Goal: Transaction & Acquisition: Download file/media

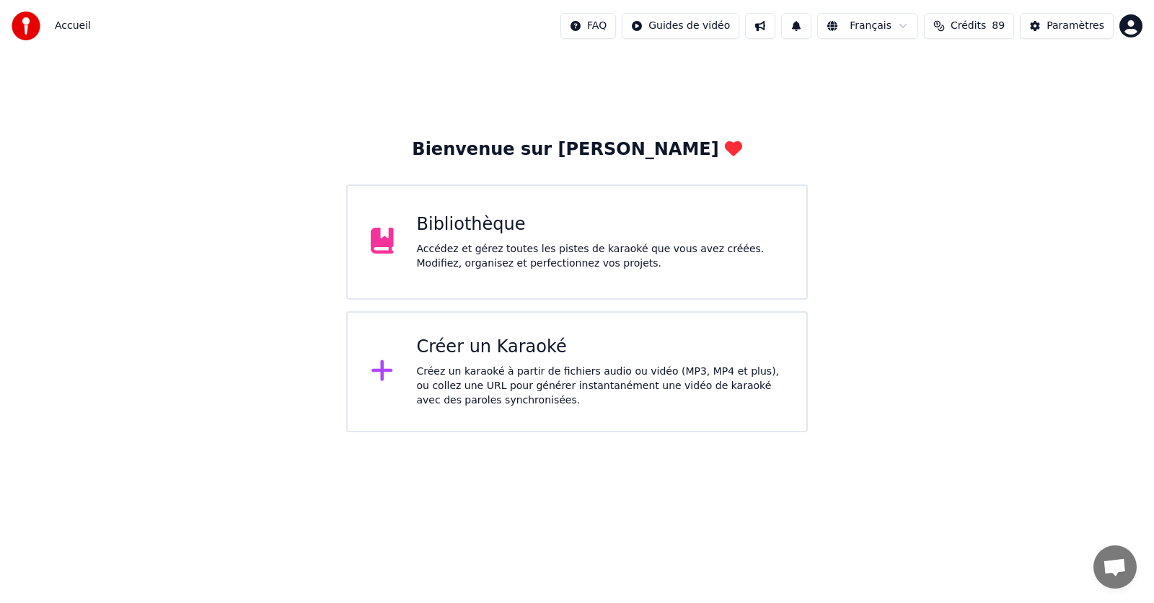
click at [433, 264] on div "Accédez et gérez toutes les pistes de karaoké que vous avez créées. Modifiez, o…" at bounding box center [600, 256] width 367 height 29
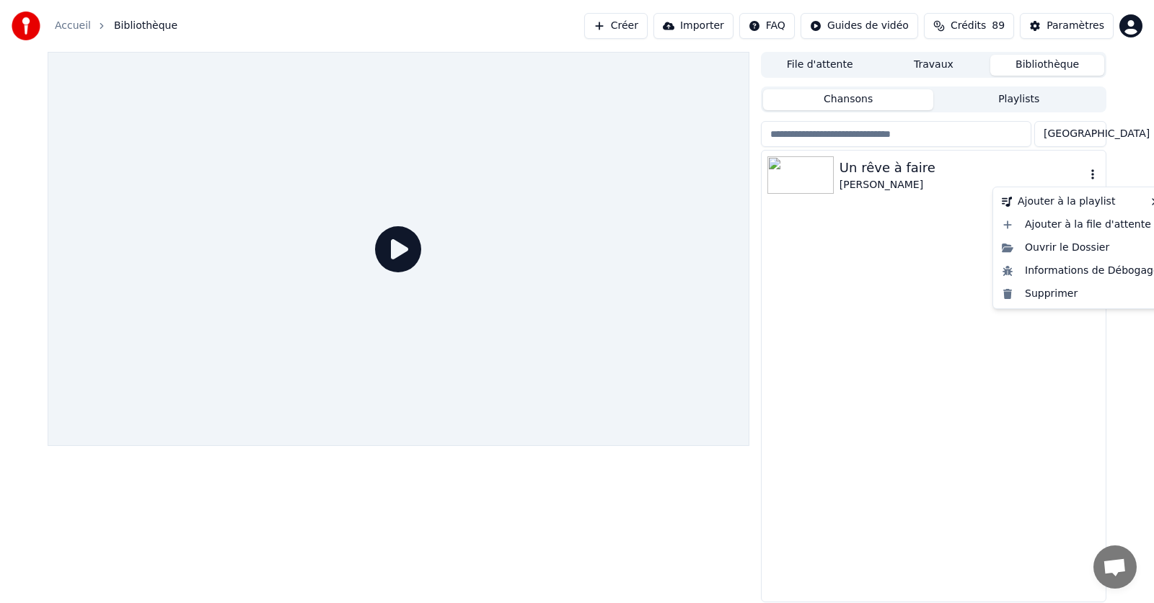
click at [1089, 172] on icon "button" at bounding box center [1092, 175] width 14 height 12
click at [1043, 293] on div "Supprimer" at bounding box center [1080, 294] width 169 height 23
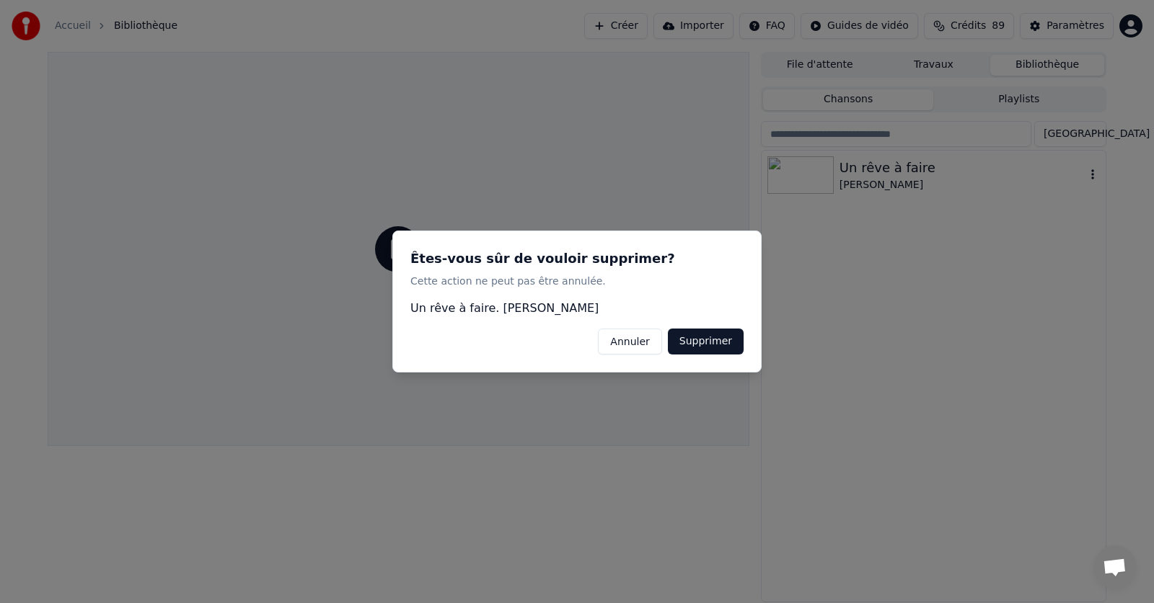
click at [717, 337] on button "Supprimer" at bounding box center [706, 342] width 76 height 26
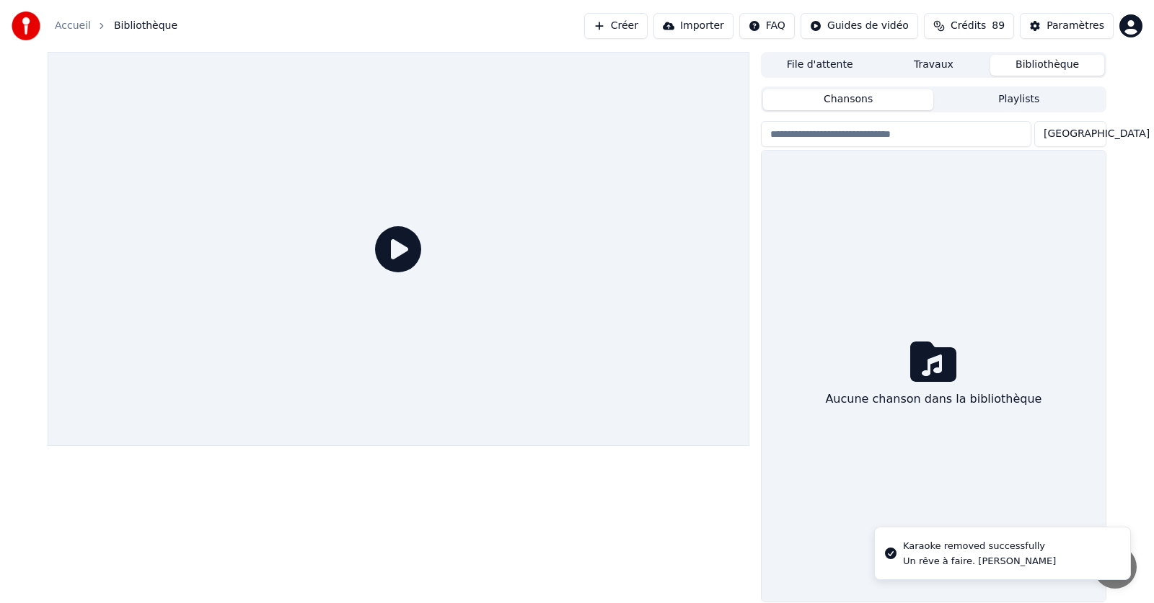
click at [71, 24] on link "Accueil" at bounding box center [73, 26] width 36 height 14
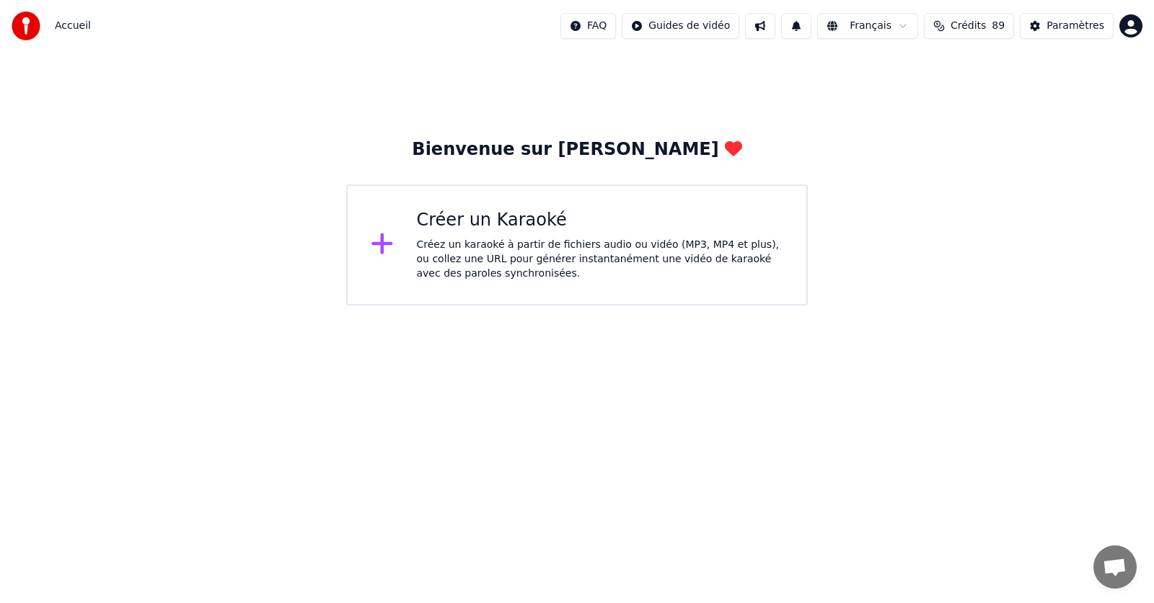
click at [505, 243] on div "Créez un karaoké à partir de fichiers audio ou vidéo (MP3, MP4 et plus), ou col…" at bounding box center [600, 259] width 367 height 43
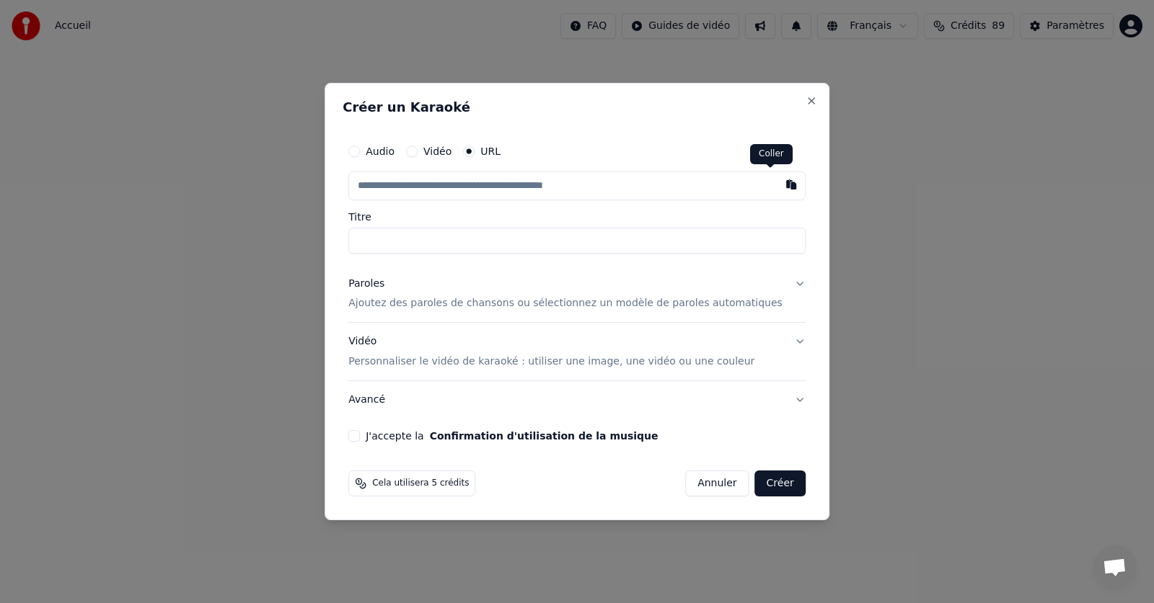
click at [777, 185] on button "button" at bounding box center [791, 185] width 29 height 26
type input "**********"
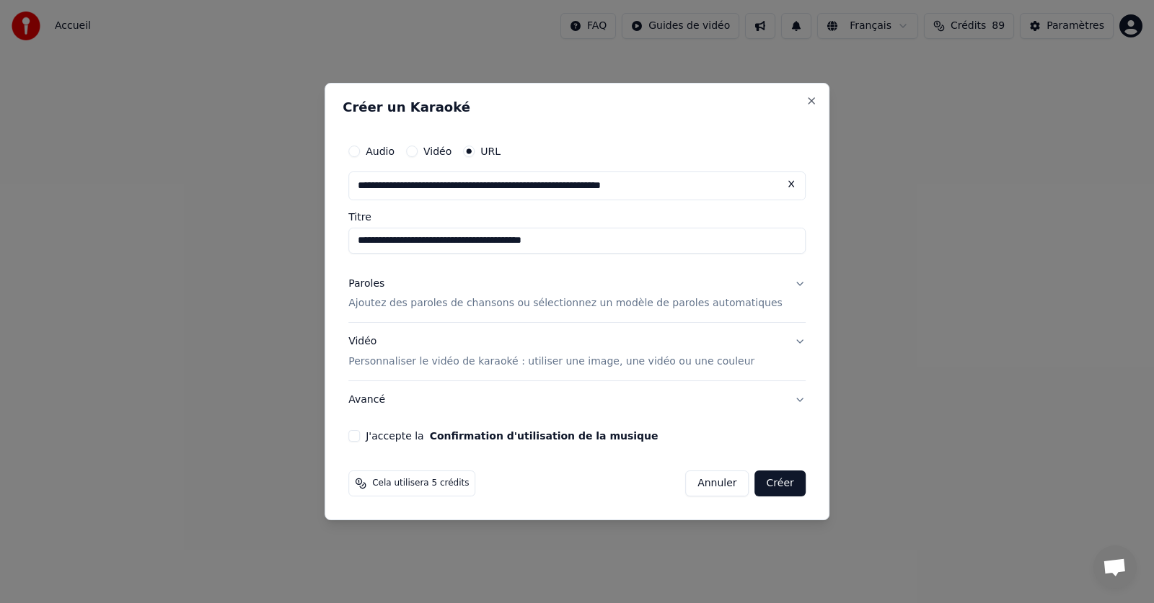
drag, startPoint x: 615, startPoint y: 241, endPoint x: 519, endPoint y: 246, distance: 96.0
click at [519, 246] on input "**********" at bounding box center [576, 241] width 457 height 26
click at [531, 239] on input "**********" at bounding box center [576, 241] width 457 height 26
click at [500, 243] on input "**********" at bounding box center [576, 241] width 457 height 26
type input "**********"
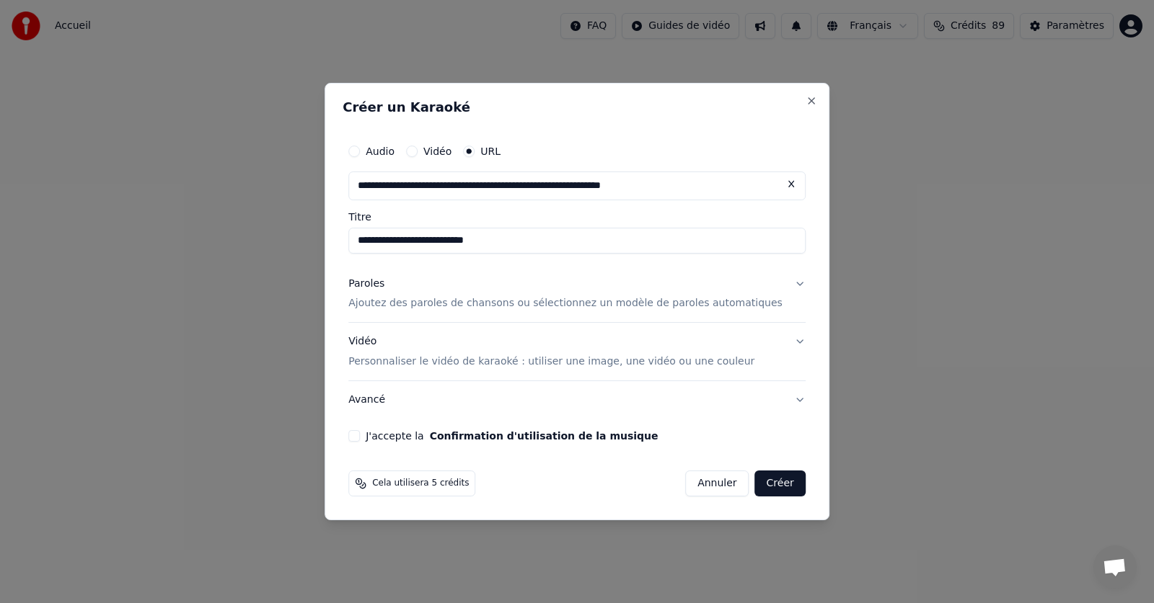
click at [466, 306] on p "Ajoutez des paroles de chansons ou sélectionnez un modèle de paroles automatiqu…" at bounding box center [565, 304] width 434 height 14
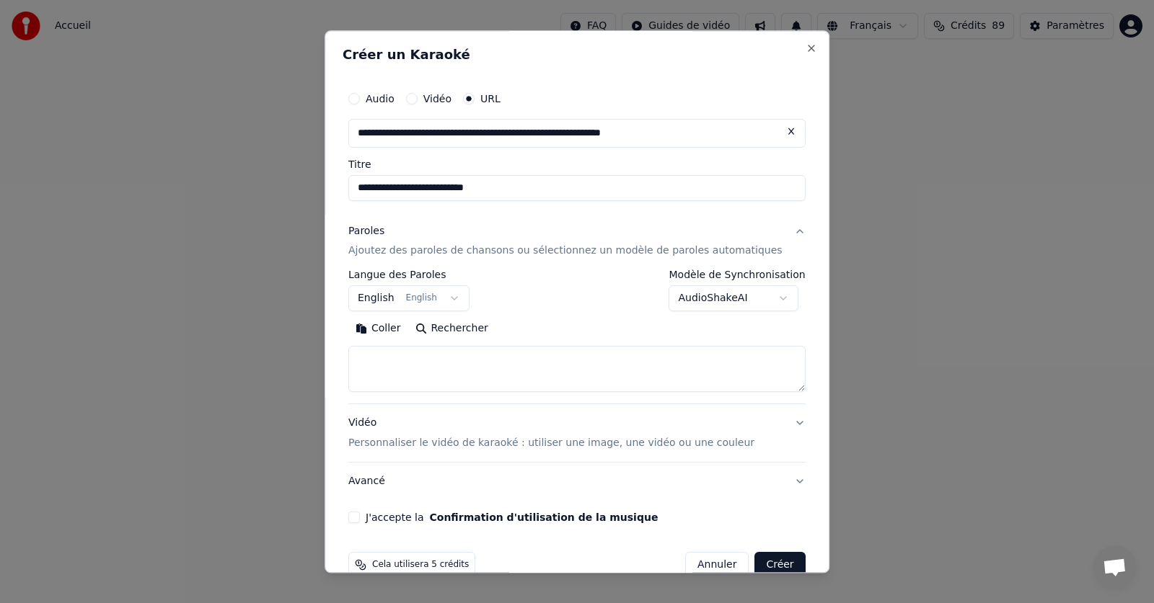
click at [459, 298] on button "English English" at bounding box center [408, 299] width 121 height 26
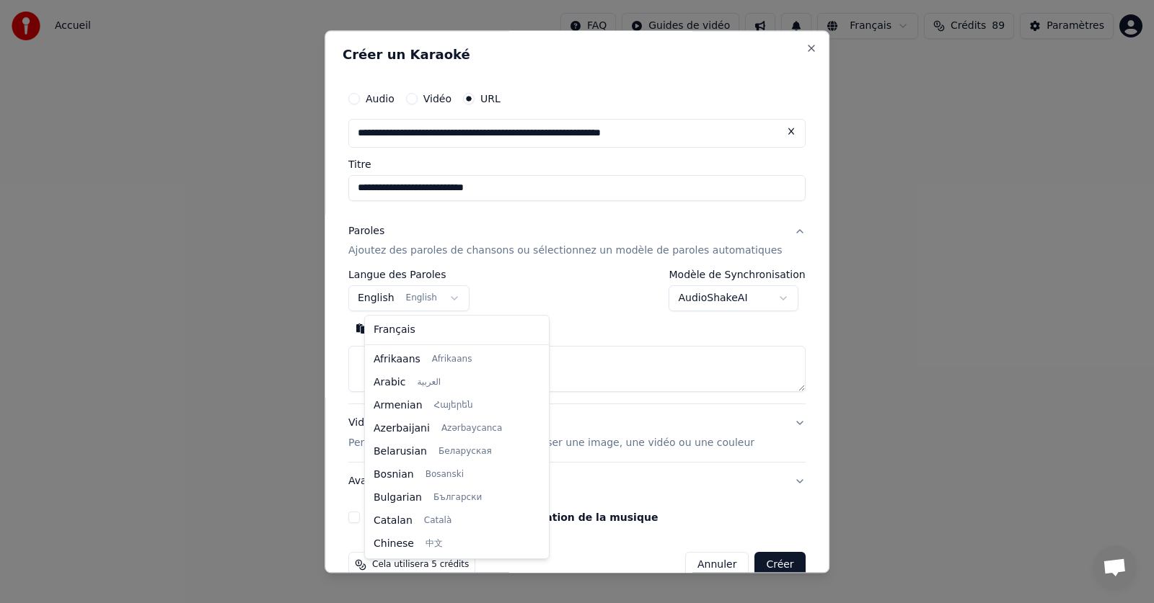
scroll to position [115, 0]
select select "**"
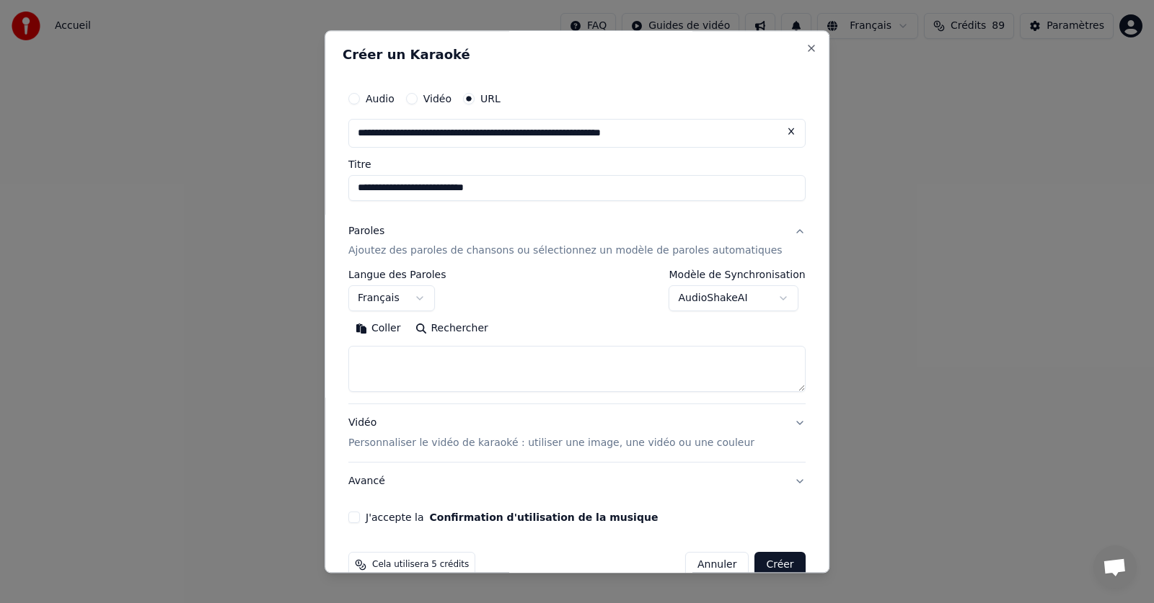
click at [389, 363] on textarea at bounding box center [576, 370] width 457 height 46
click at [394, 329] on button "Coller" at bounding box center [378, 329] width 60 height 23
click at [360, 516] on button "J'accepte la Confirmation d'utilisation de la musique" at bounding box center [354, 519] width 12 height 12
click at [755, 562] on button "Créer" at bounding box center [780, 566] width 50 height 26
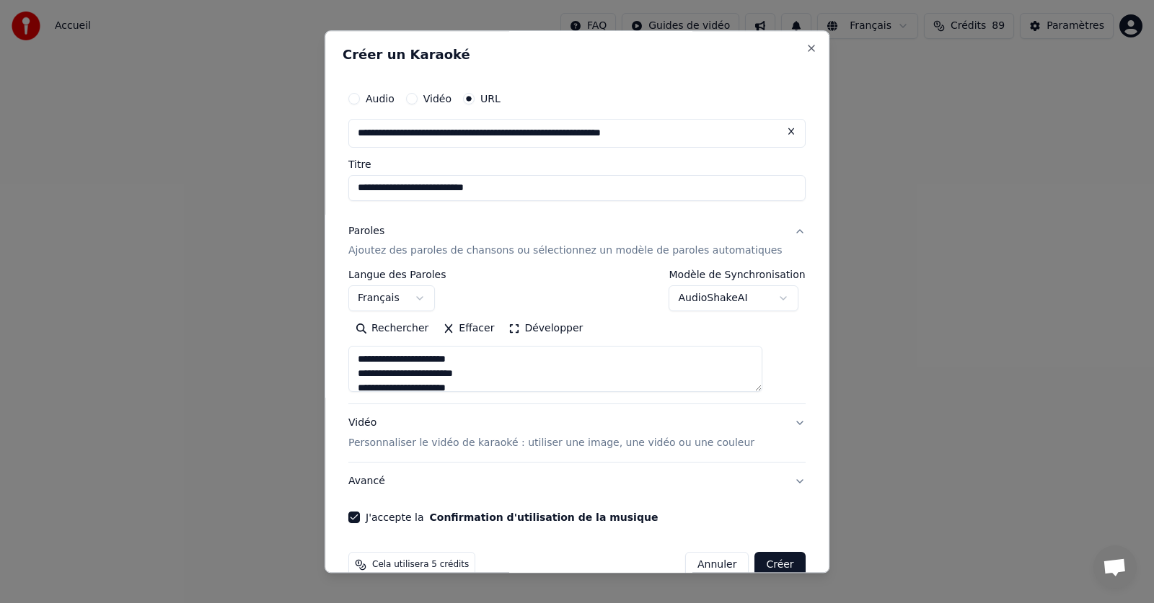
type textarea "**********"
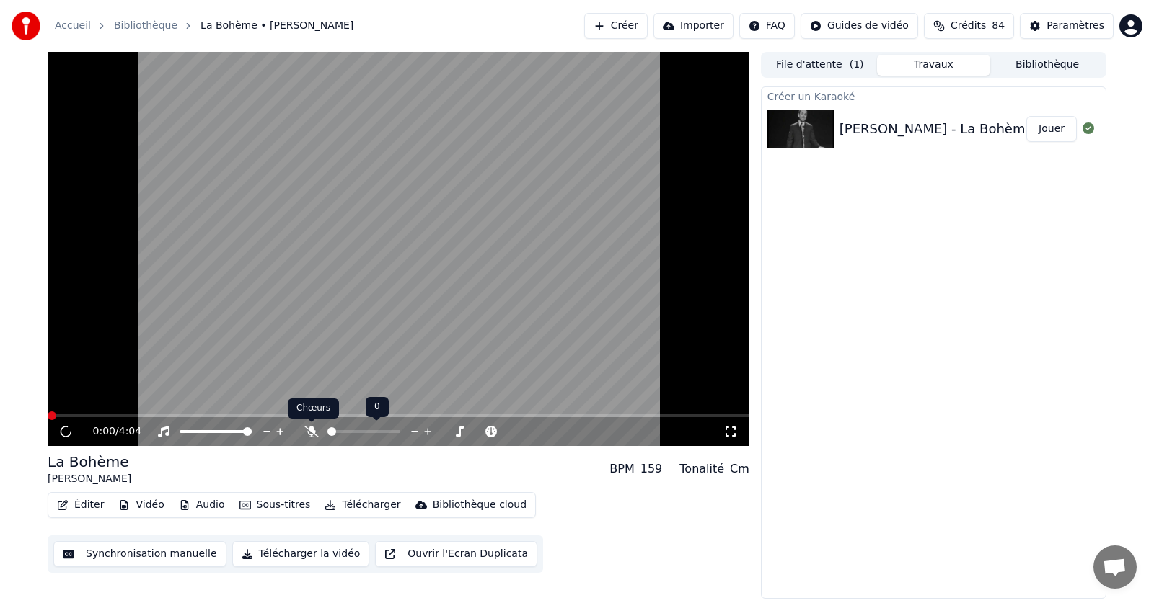
click at [311, 433] on icon at bounding box center [311, 432] width 14 height 12
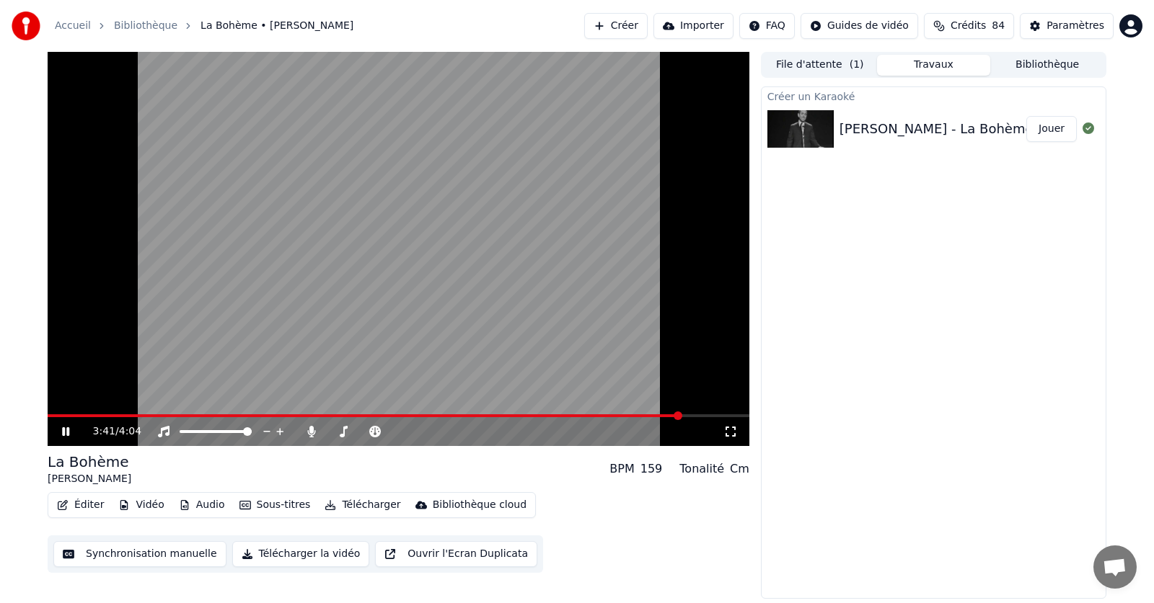
click at [64, 433] on icon at bounding box center [65, 432] width 7 height 9
click at [82, 505] on button "Éditer" at bounding box center [80, 505] width 58 height 20
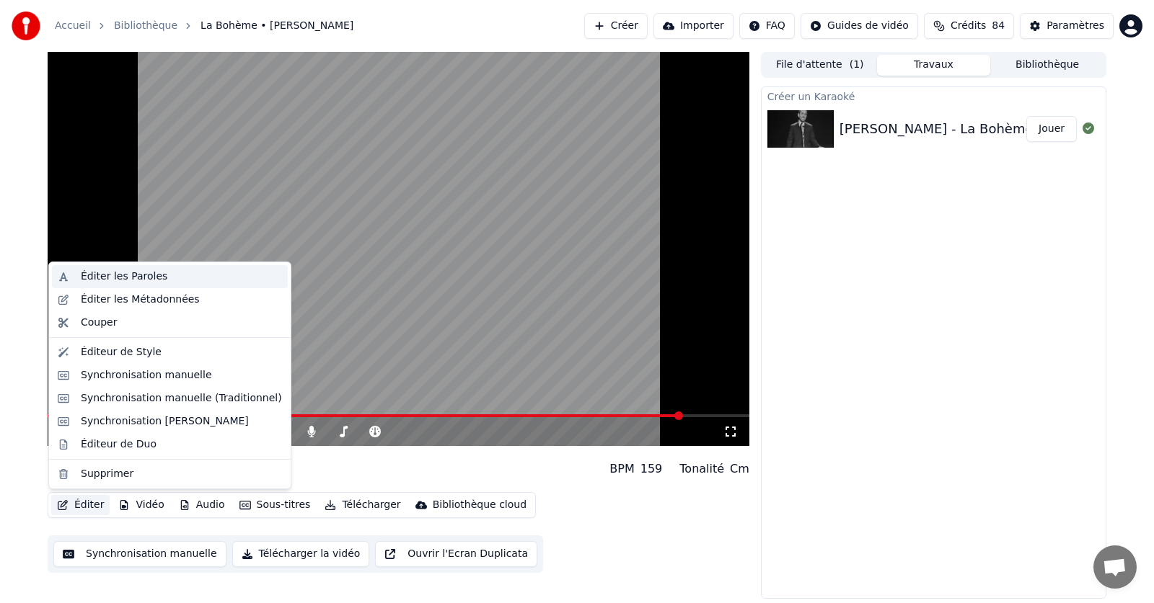
click at [100, 278] on div "Éditer les Paroles" at bounding box center [124, 277] width 87 height 14
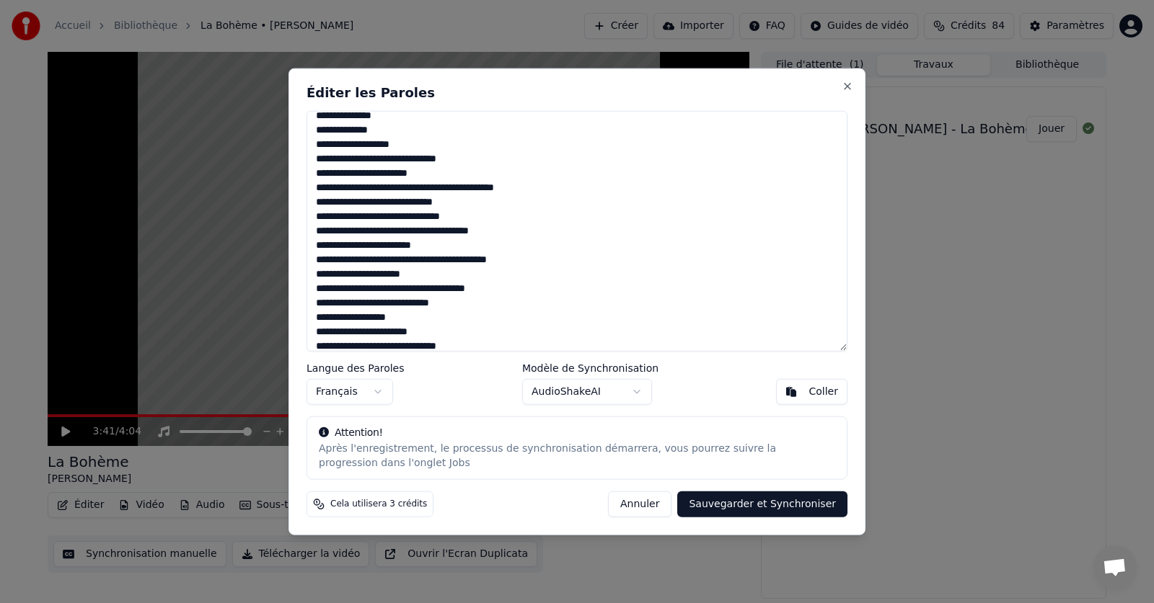
scroll to position [679, 0]
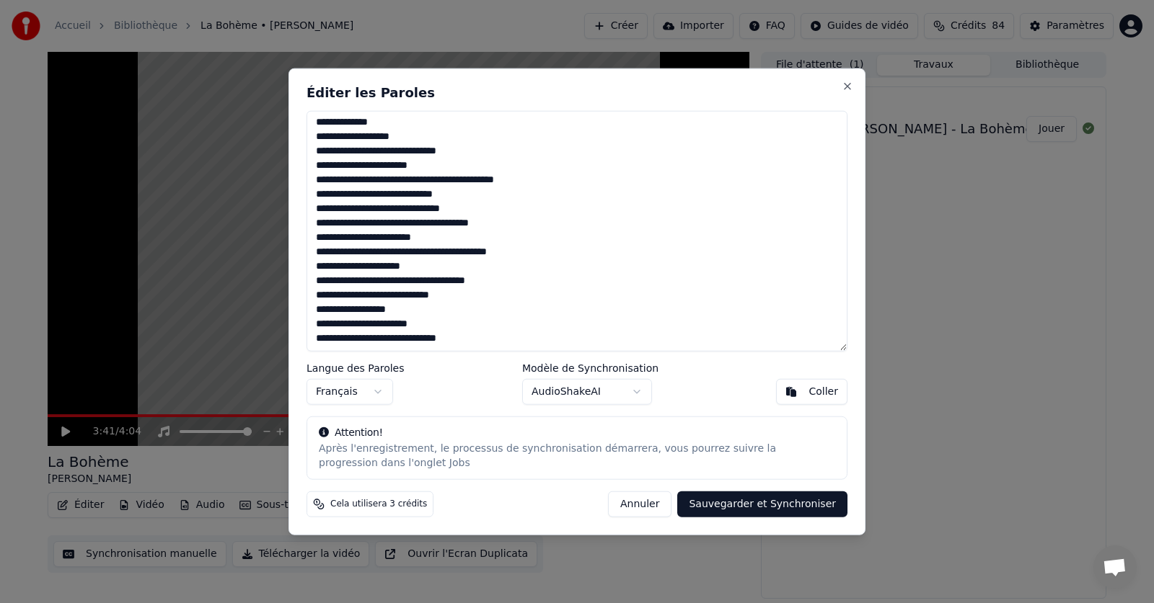
drag, startPoint x: 315, startPoint y: 124, endPoint x: 493, endPoint y: 342, distance: 281.8
click at [493, 342] on textarea at bounding box center [576, 231] width 541 height 242
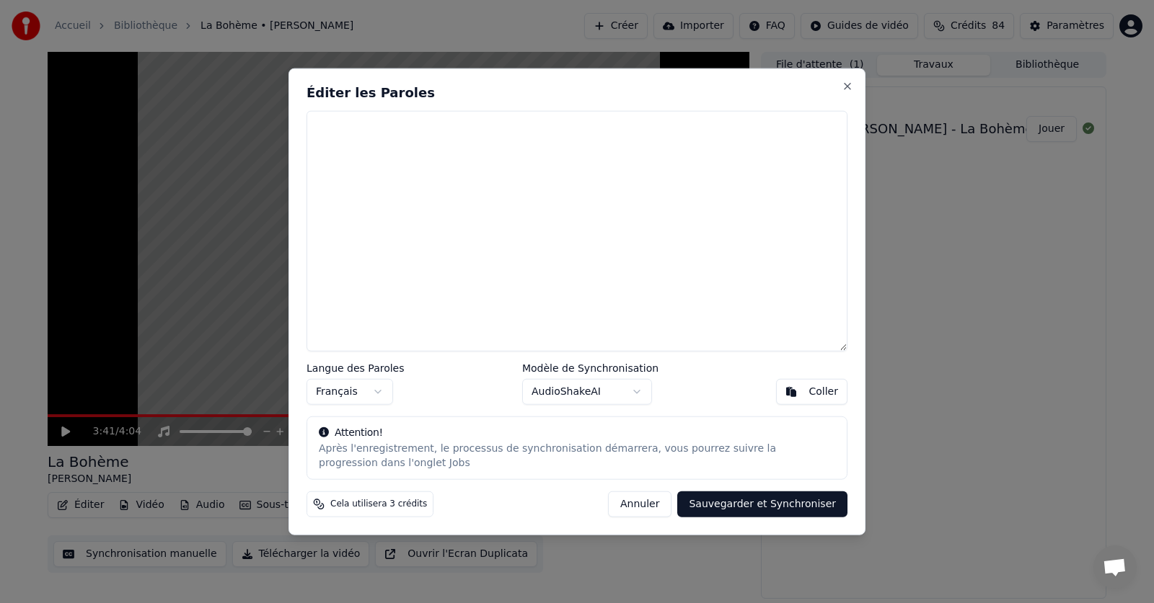
scroll to position [0, 0]
click at [820, 390] on div "Coller" at bounding box center [823, 392] width 30 height 14
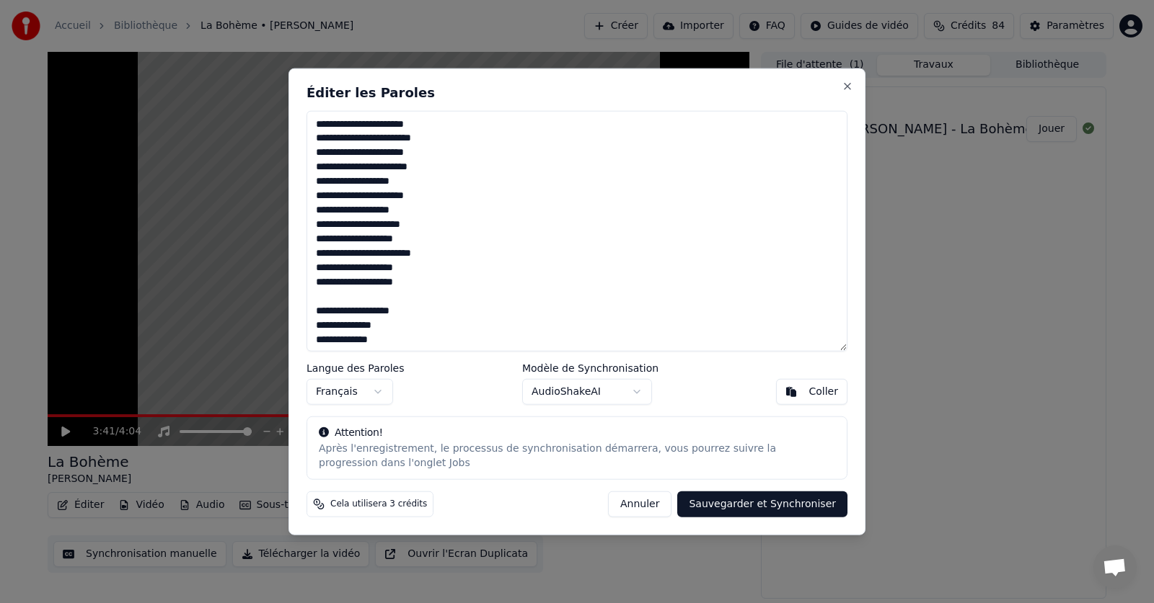
click at [713, 505] on button "Sauvegarder et Synchroniser" at bounding box center [762, 505] width 170 height 26
type textarea "**********"
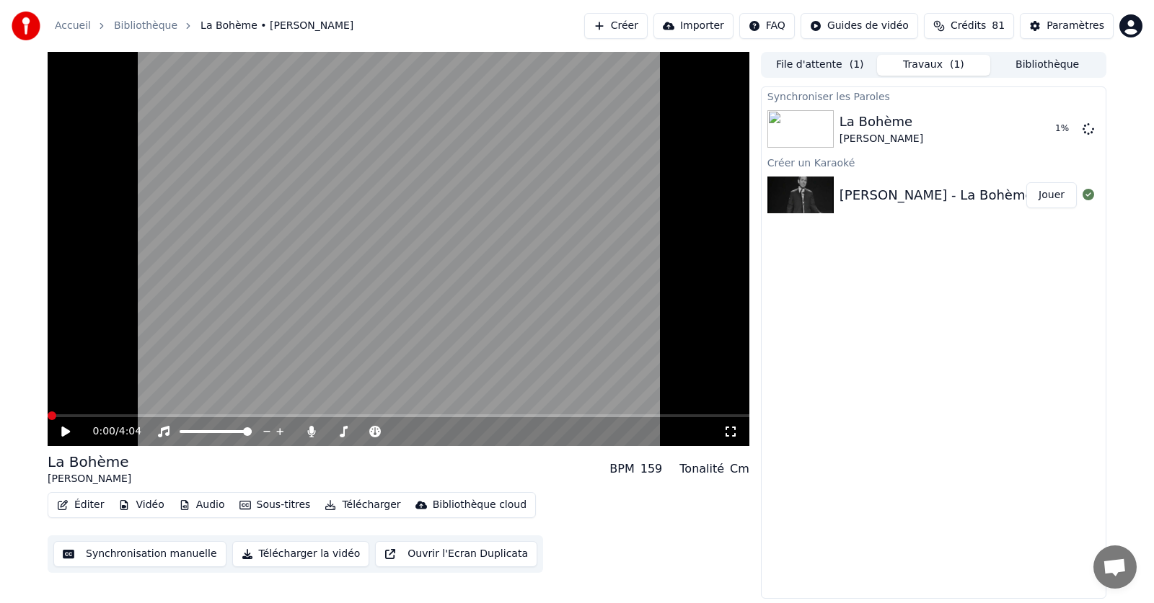
click at [48, 420] on span at bounding box center [52, 416] width 9 height 9
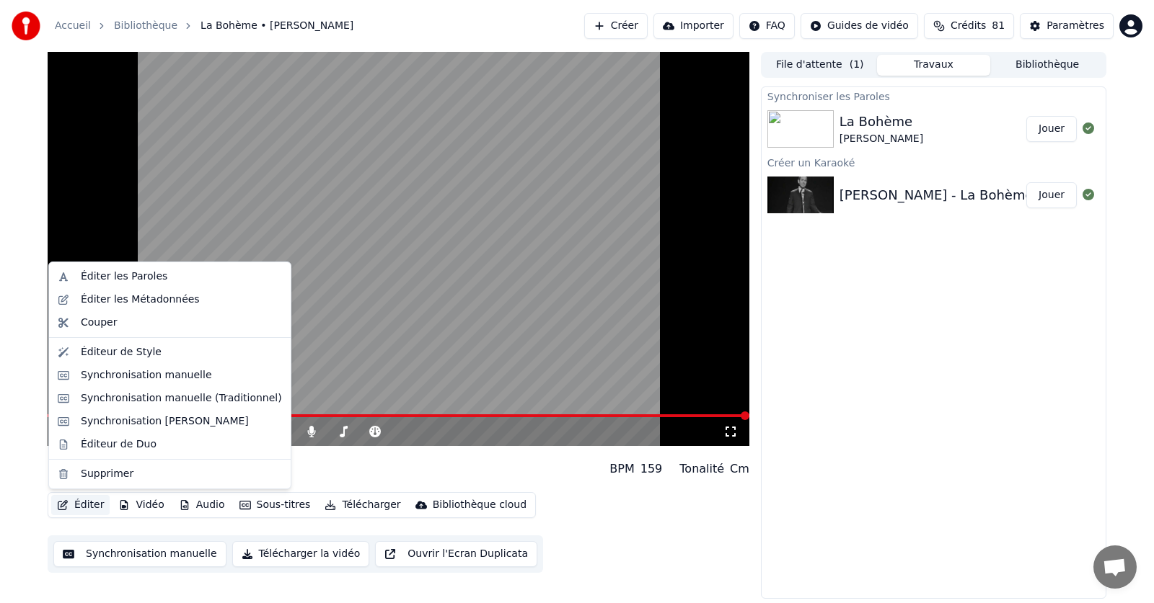
click at [86, 503] on button "Éditer" at bounding box center [80, 505] width 58 height 20
click at [114, 273] on div "Éditer les Paroles" at bounding box center [124, 277] width 87 height 14
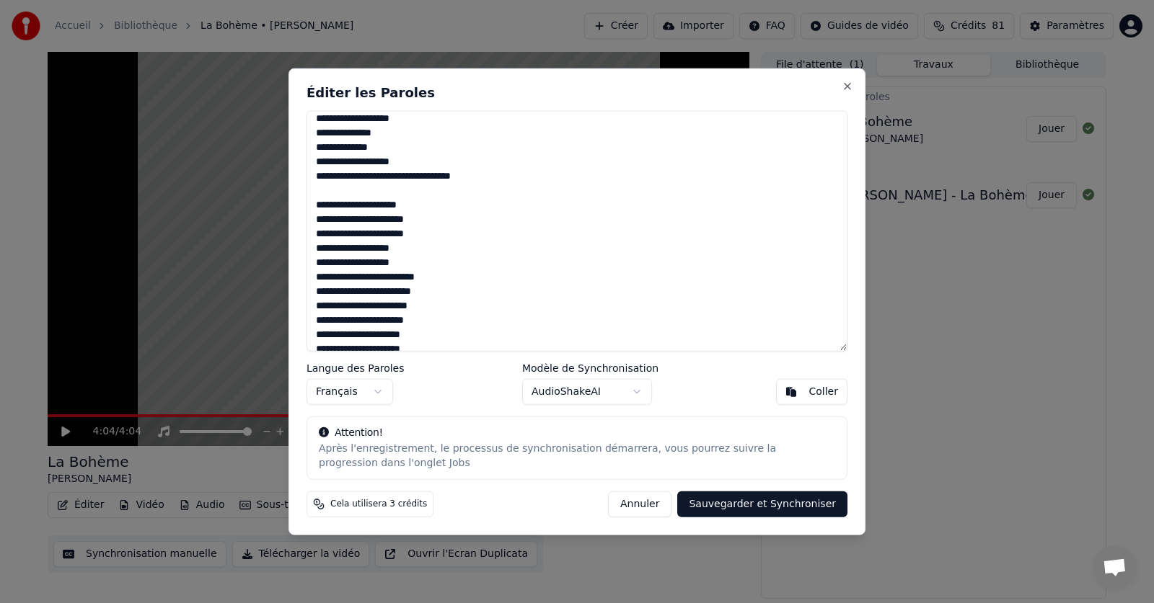
scroll to position [216, 0]
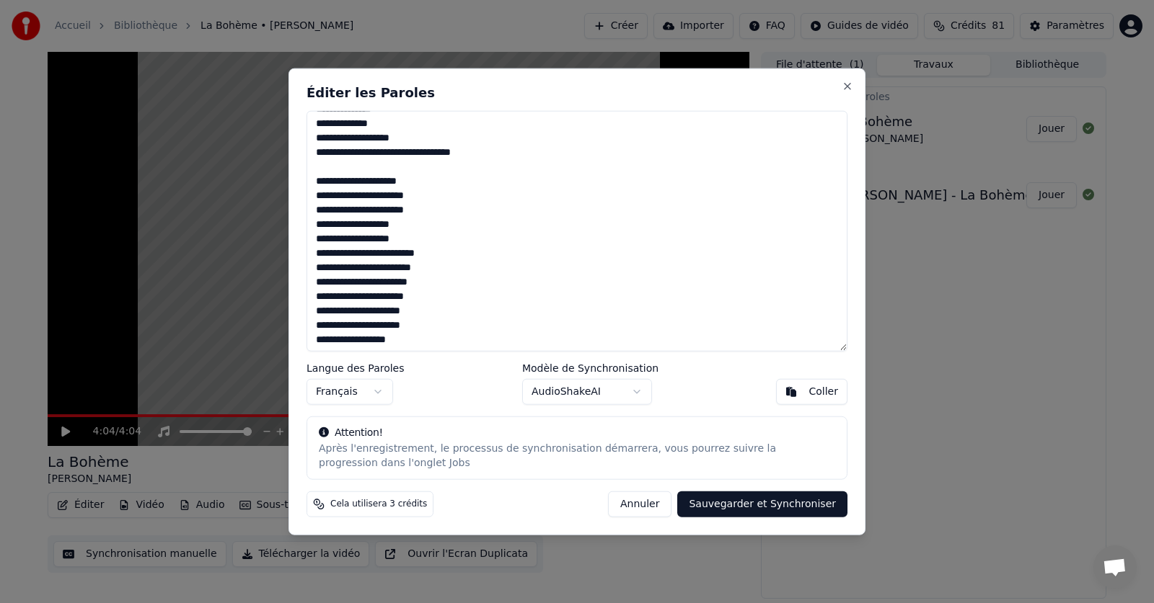
click at [434, 325] on textarea at bounding box center [576, 231] width 541 height 242
drag, startPoint x: 430, startPoint y: 327, endPoint x: 404, endPoint y: 332, distance: 27.1
click at [404, 332] on textarea at bounding box center [576, 231] width 541 height 242
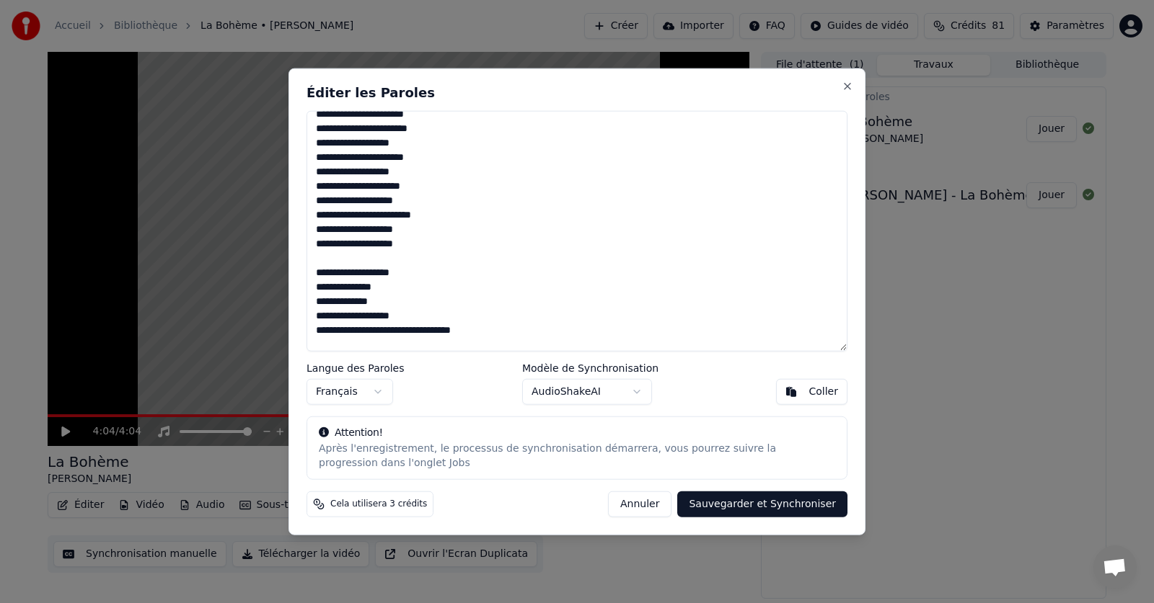
scroll to position [0, 0]
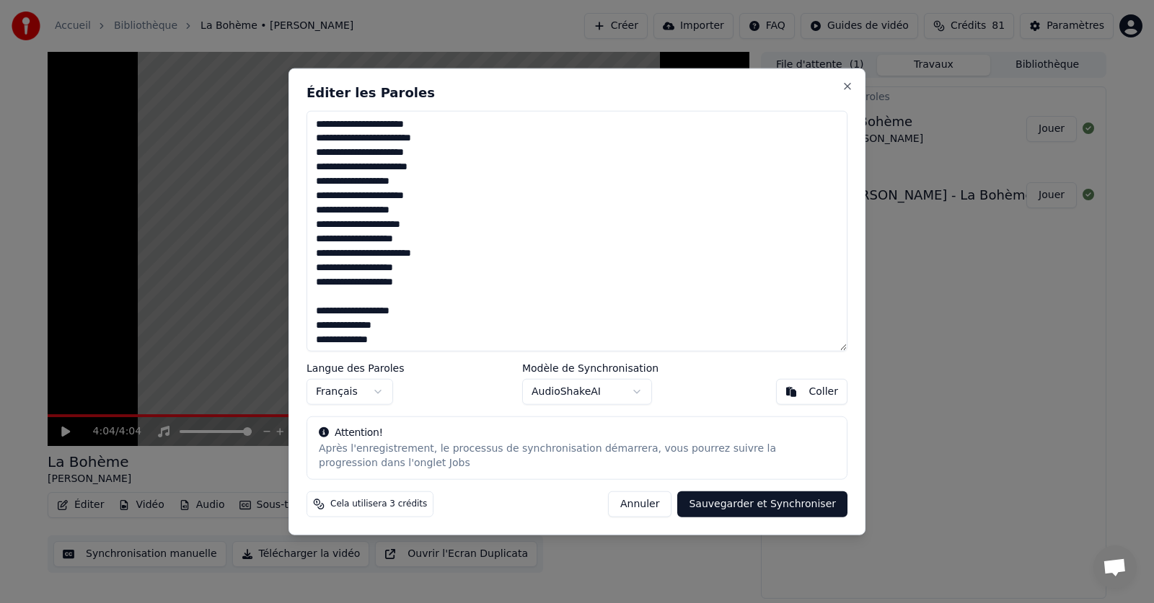
click at [368, 184] on textarea at bounding box center [576, 231] width 541 height 242
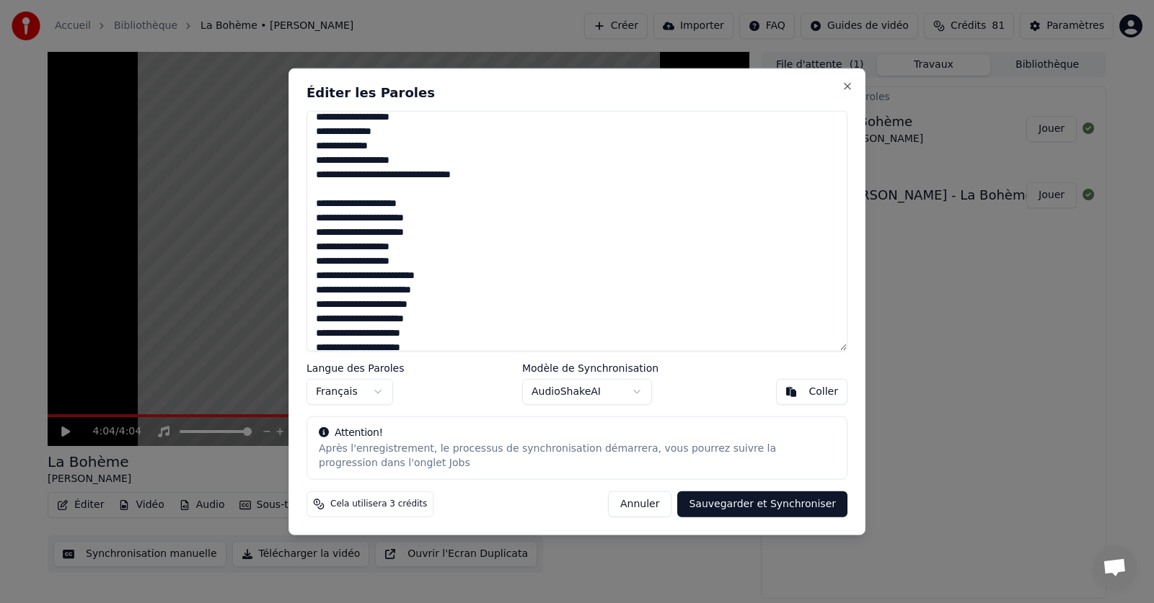
scroll to position [216, 0]
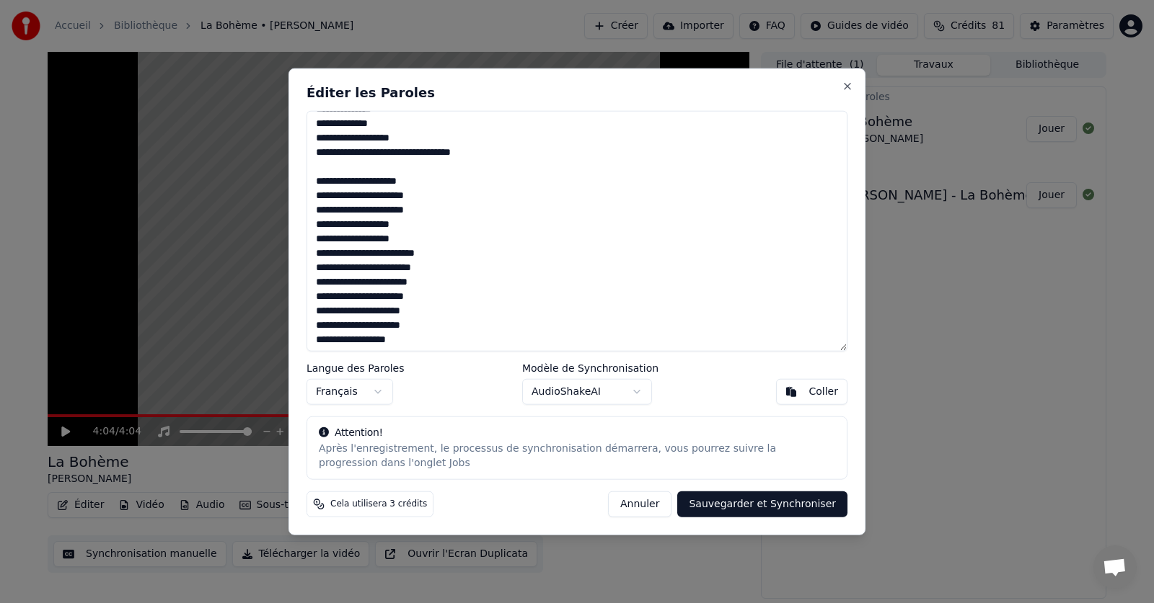
click at [335, 314] on textarea at bounding box center [576, 231] width 541 height 242
click at [320, 311] on textarea at bounding box center [576, 231] width 541 height 242
drag, startPoint x: 337, startPoint y: 313, endPoint x: 352, endPoint y: 315, distance: 14.6
click at [338, 313] on textarea at bounding box center [576, 231] width 541 height 242
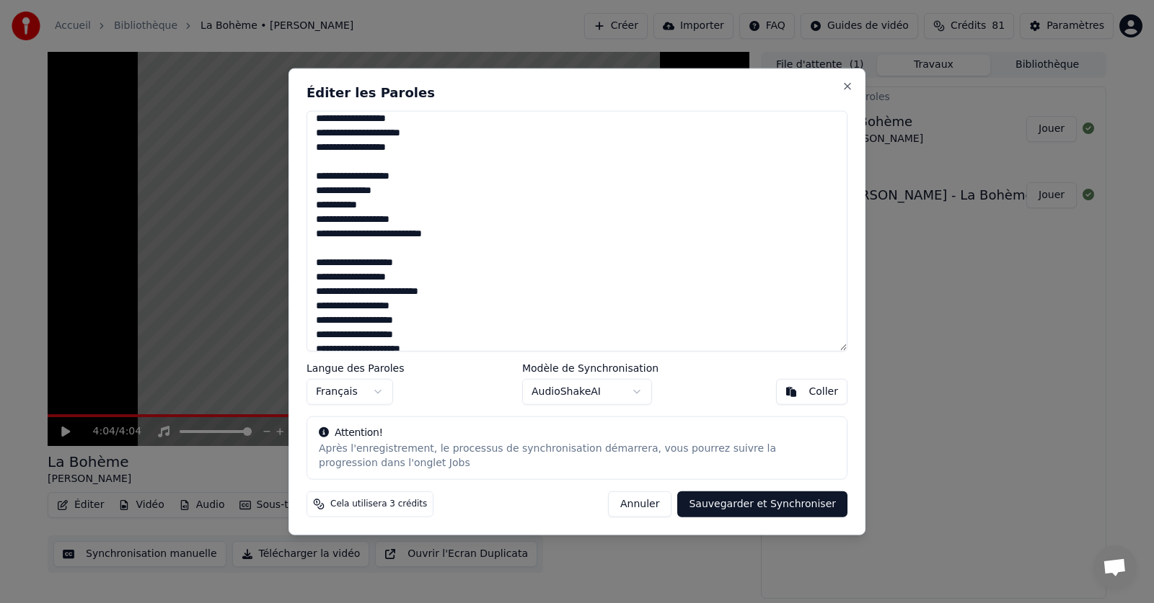
scroll to position [337, 0]
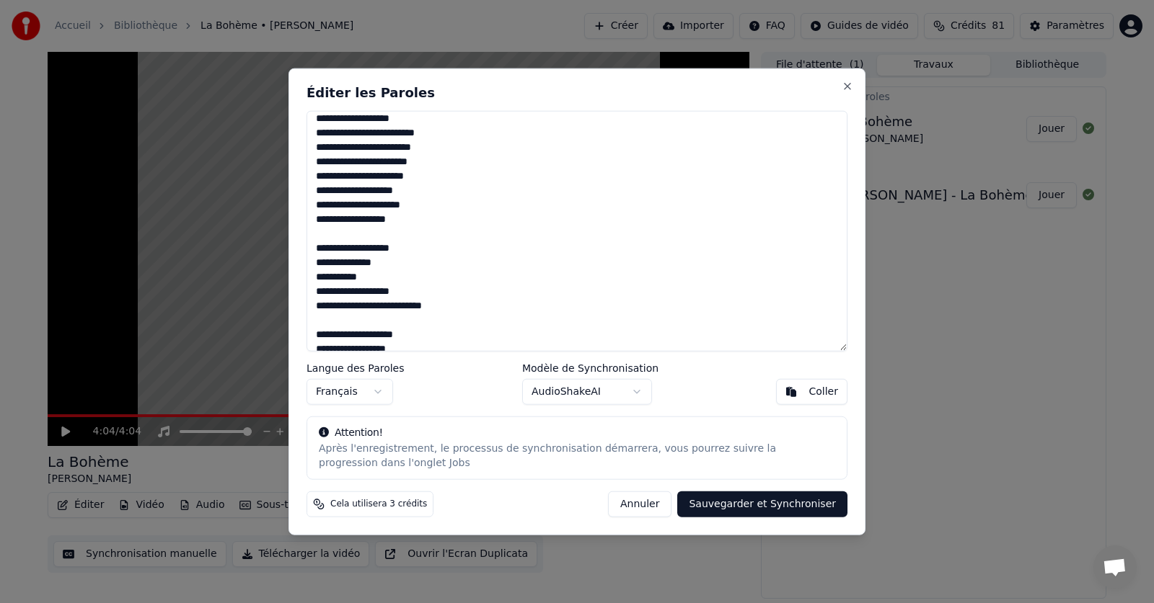
click at [368, 196] on textarea at bounding box center [576, 231] width 541 height 242
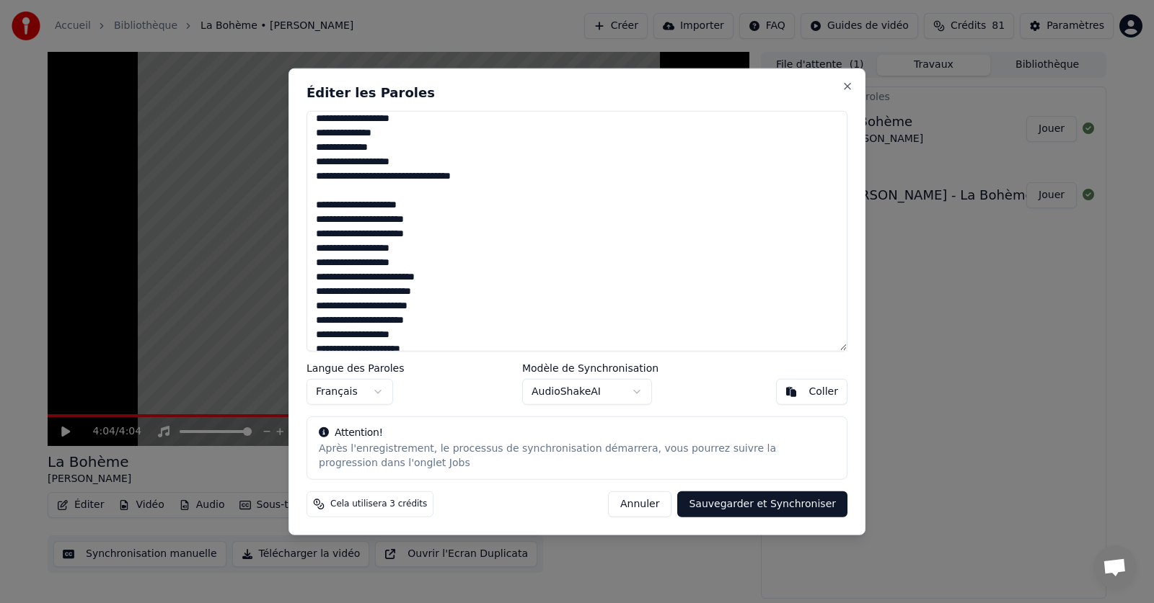
scroll to position [0, 0]
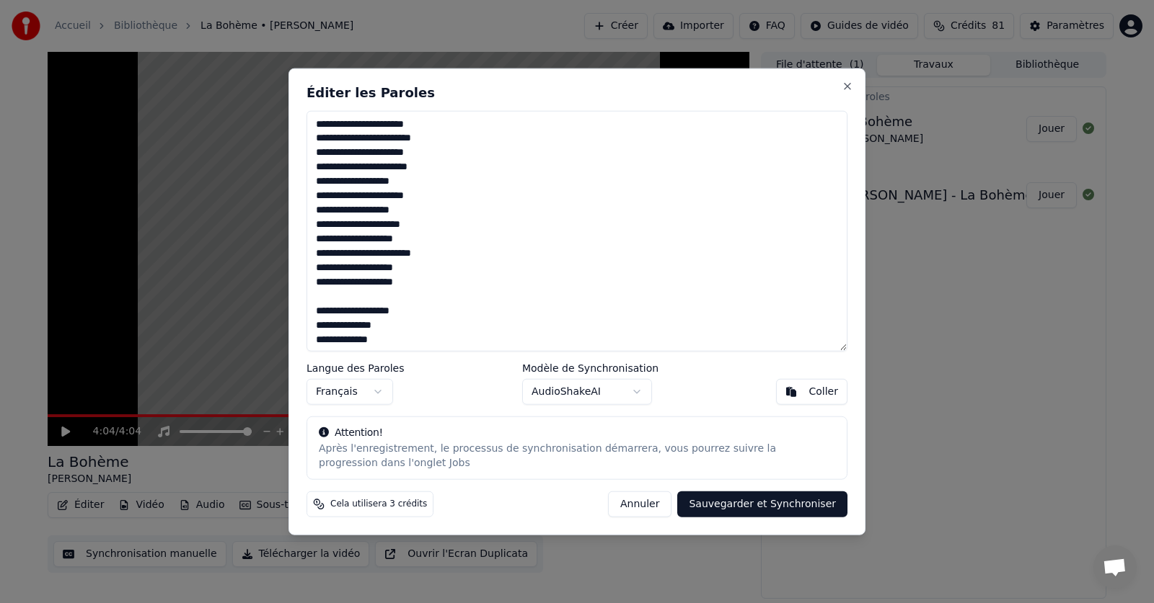
click at [732, 508] on button "Sauvegarder et Synchroniser" at bounding box center [762, 505] width 170 height 26
type textarea "**********"
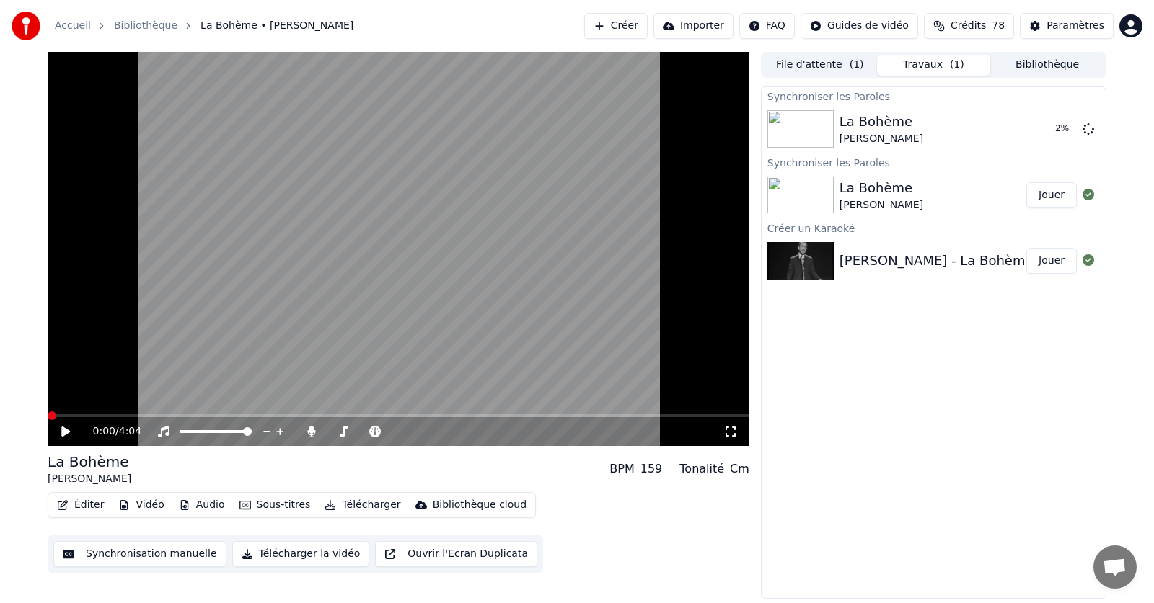
click at [48, 418] on span at bounding box center [52, 416] width 9 height 9
click at [68, 428] on icon at bounding box center [76, 432] width 34 height 12
click at [406, 415] on span at bounding box center [406, 416] width 9 height 9
click at [59, 433] on icon at bounding box center [76, 432] width 34 height 12
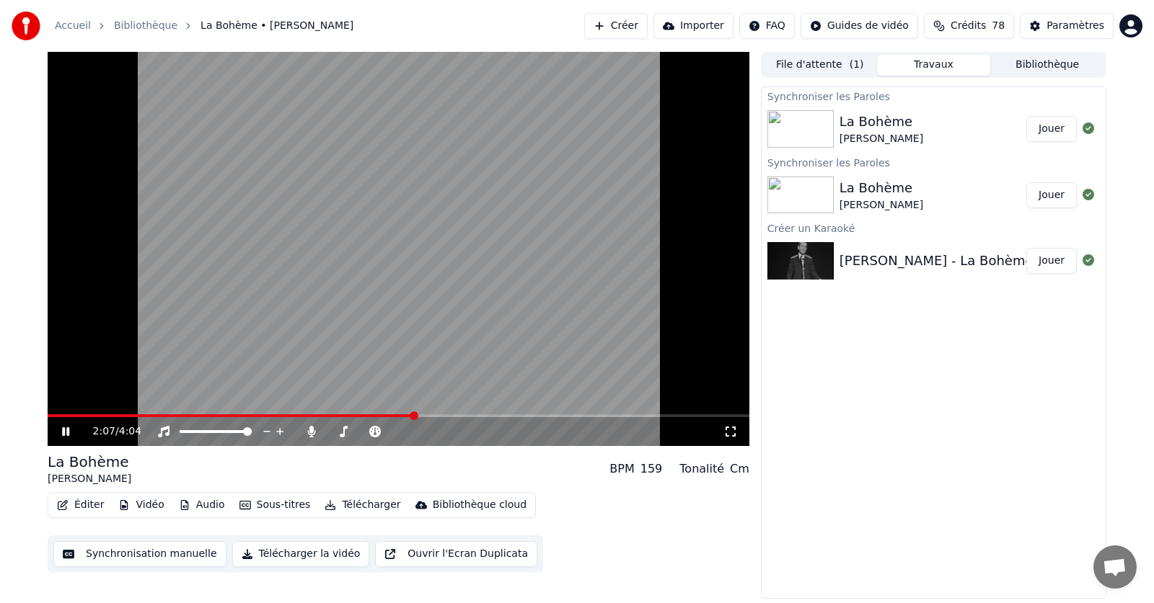
click at [59, 433] on icon at bounding box center [76, 432] width 34 height 12
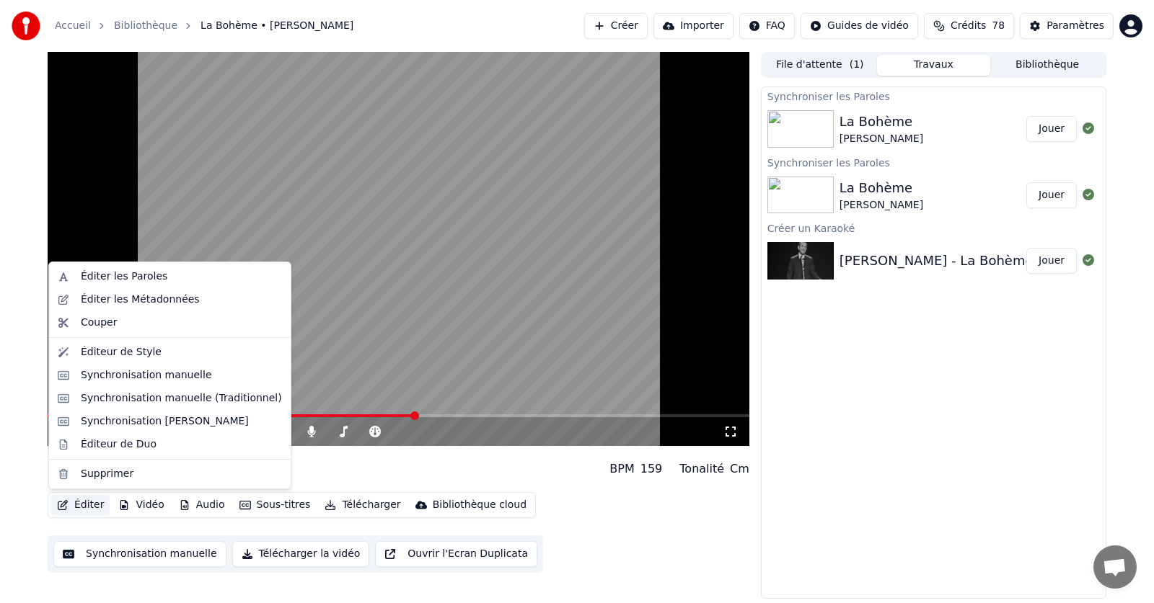
click at [84, 503] on button "Éditer" at bounding box center [80, 505] width 58 height 20
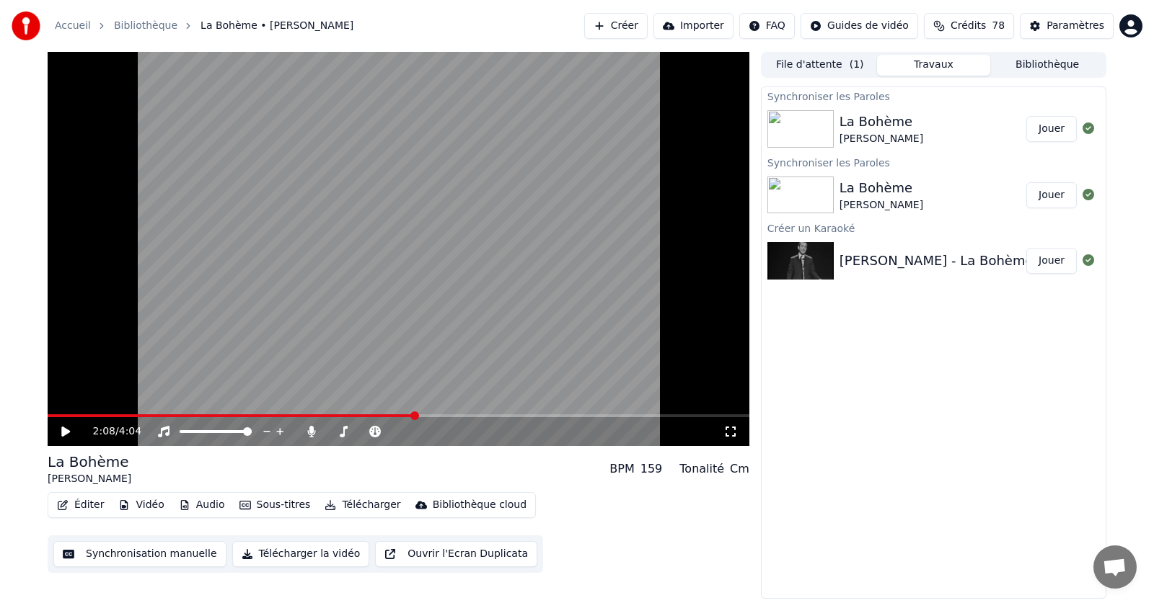
click at [559, 489] on div "La Bohème [PERSON_NAME] BPM 159 Tonalité Cm Éditer Vidéo Audio Sous-titres Télé…" at bounding box center [399, 512] width 702 height 121
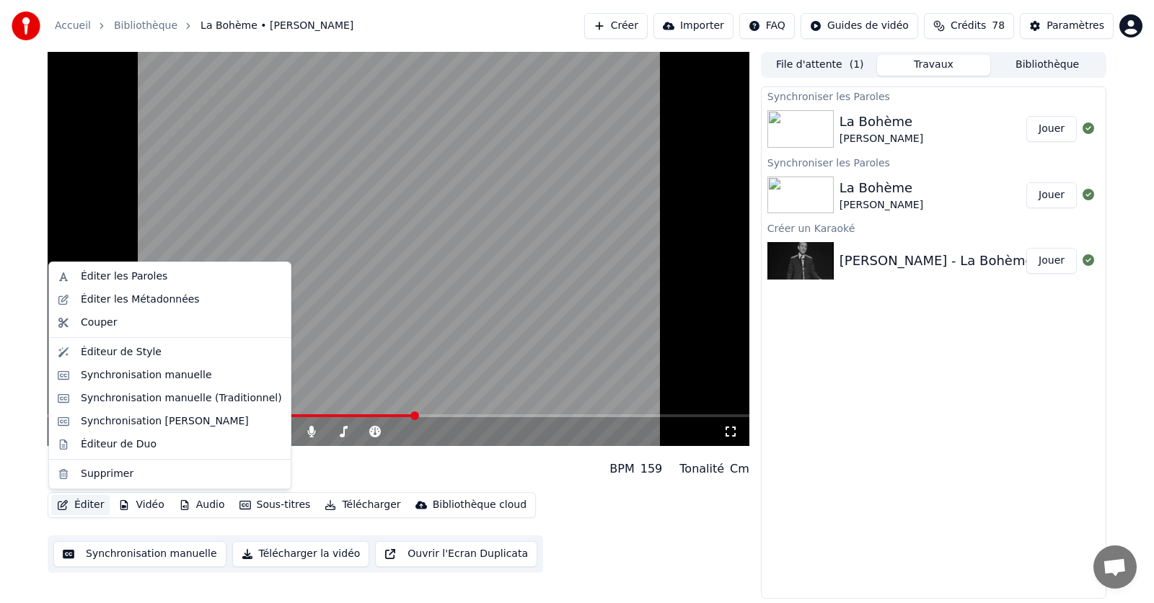
click at [81, 505] on button "Éditer" at bounding box center [80, 505] width 58 height 20
click at [103, 280] on div "Éditer les Paroles" at bounding box center [124, 277] width 87 height 14
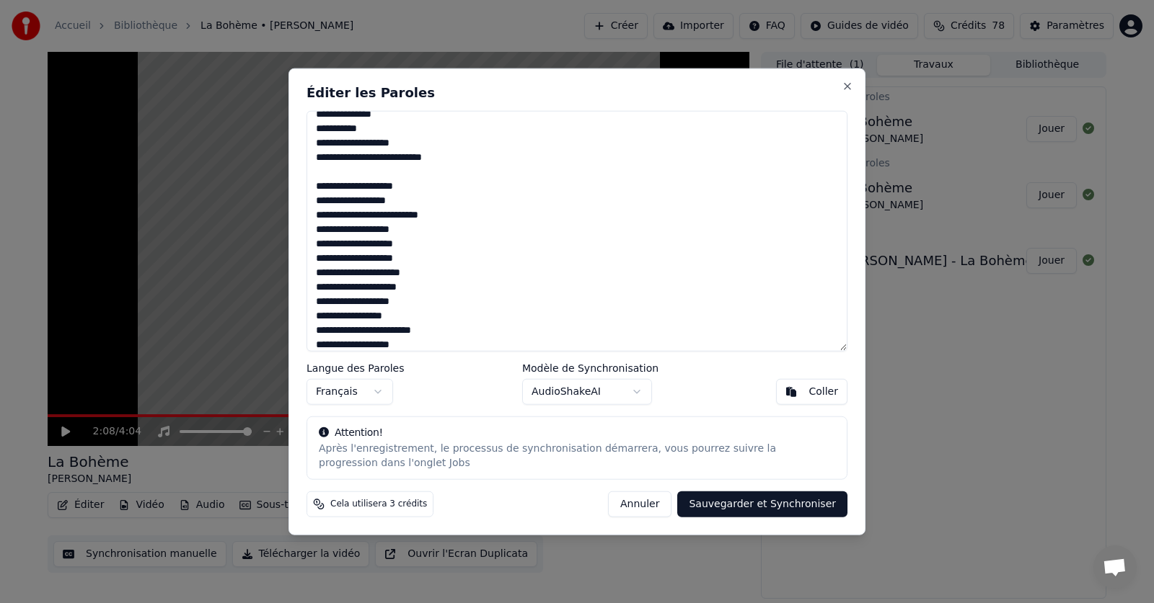
scroll to position [505, 0]
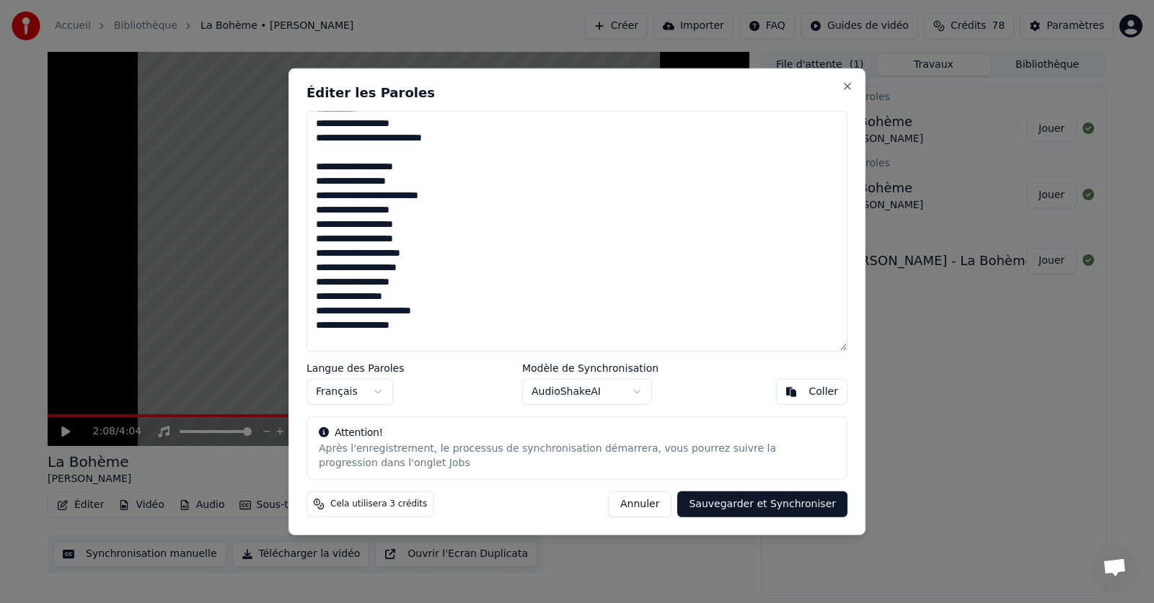
drag, startPoint x: 325, startPoint y: 255, endPoint x: 315, endPoint y: 256, distance: 10.1
click at [315, 256] on textarea at bounding box center [576, 231] width 541 height 242
click at [319, 255] on textarea at bounding box center [576, 231] width 541 height 242
click at [745, 506] on button "Sauvegarder et Synchroniser" at bounding box center [762, 505] width 170 height 26
type textarea "**********"
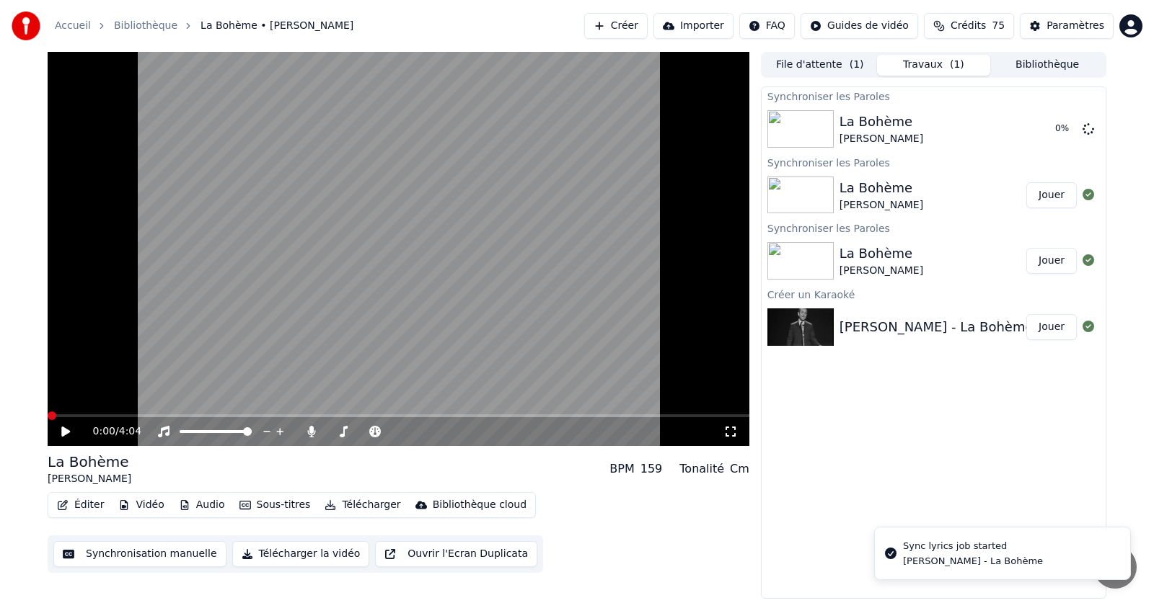
click at [48, 412] on span at bounding box center [52, 416] width 9 height 9
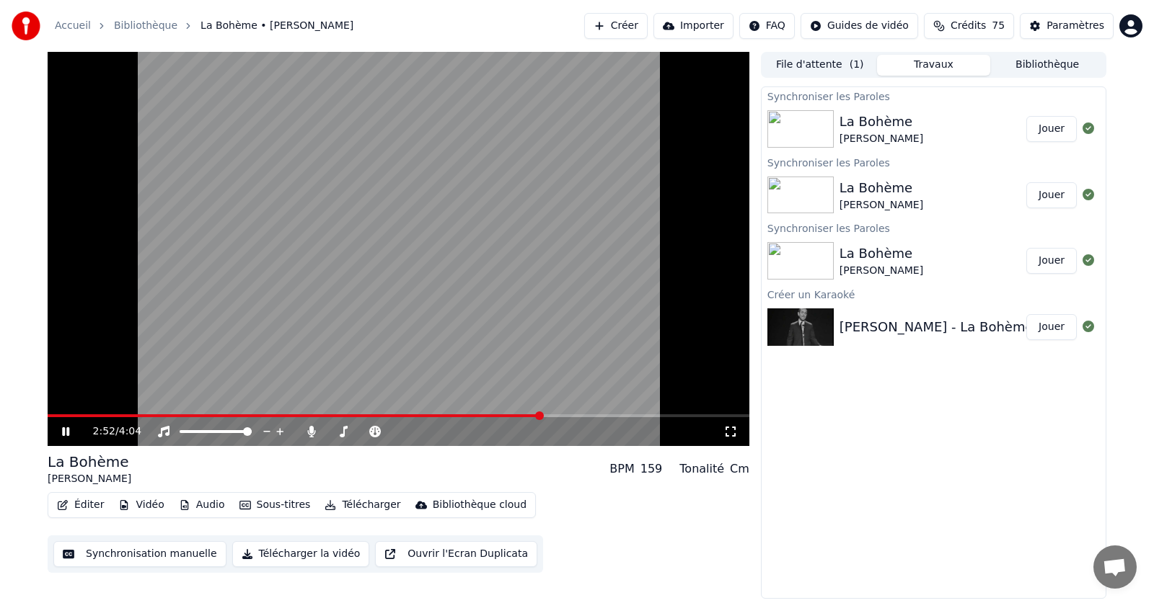
click at [68, 433] on icon at bounding box center [65, 432] width 7 height 9
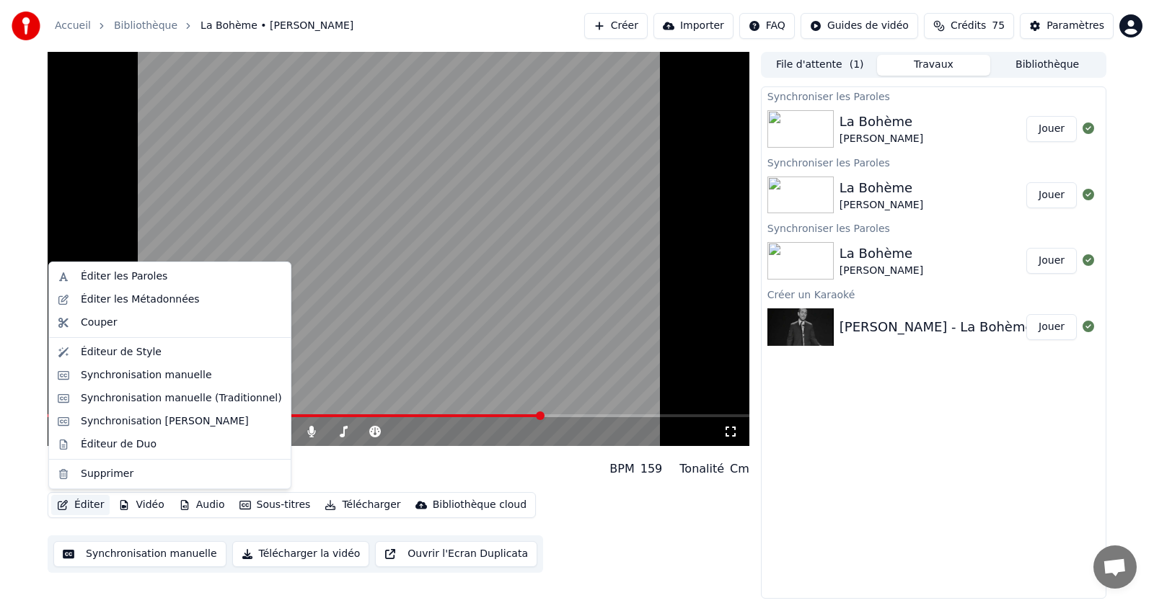
click at [87, 502] on button "Éditer" at bounding box center [80, 505] width 58 height 20
drag, startPoint x: 120, startPoint y: 366, endPoint x: 145, endPoint y: 420, distance: 59.7
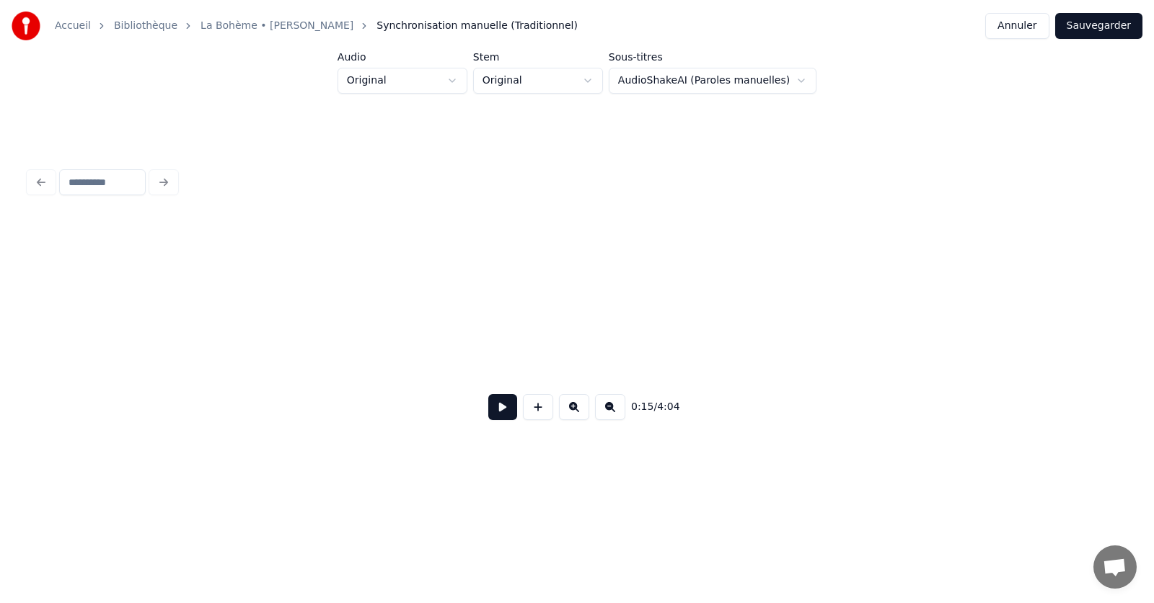
scroll to position [0, 2192]
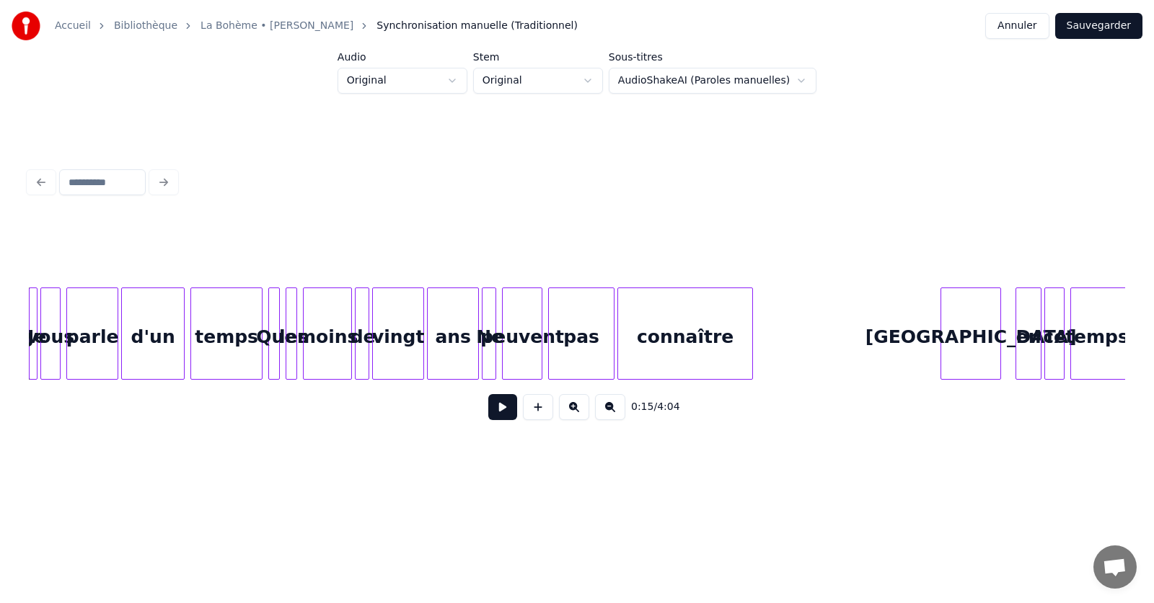
click at [69, 28] on link "Accueil" at bounding box center [73, 26] width 36 height 14
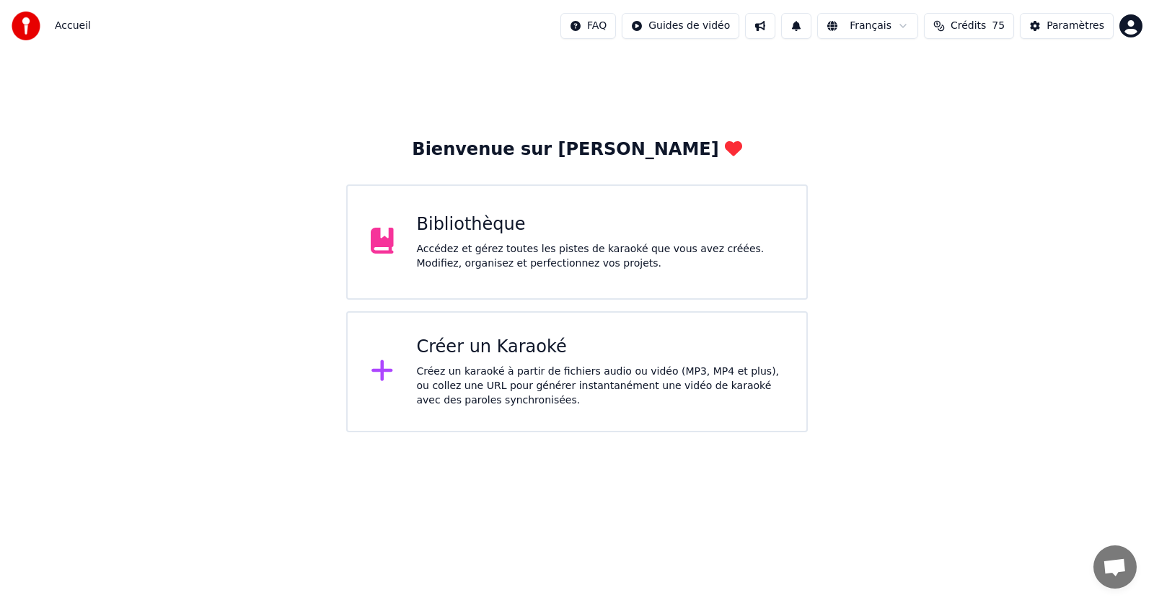
click at [508, 257] on div "Accédez et gérez toutes les pistes de karaoké que vous avez créées. Modifiez, o…" at bounding box center [600, 256] width 367 height 29
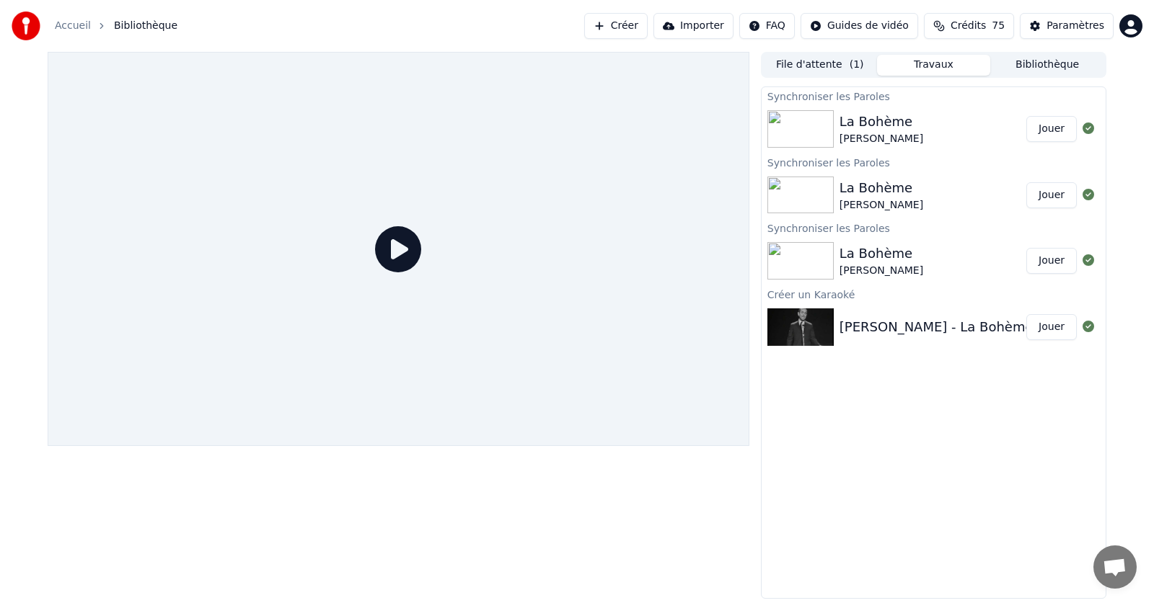
click at [806, 128] on img at bounding box center [800, 128] width 66 height 37
click at [1056, 131] on button "Jouer" at bounding box center [1051, 129] width 50 height 26
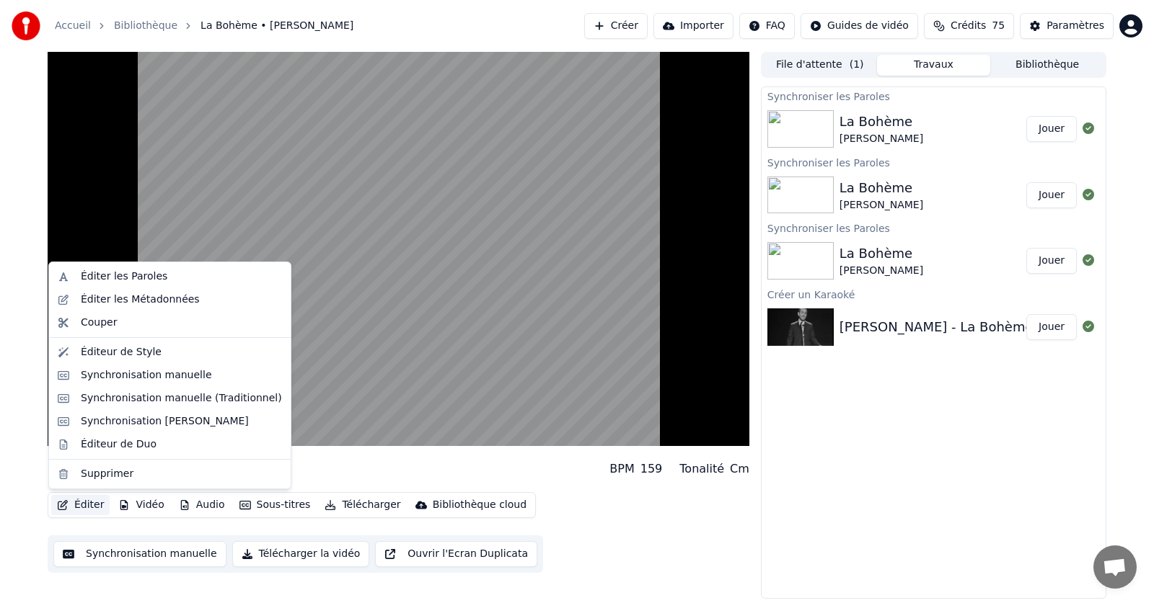
click at [82, 508] on button "Éditer" at bounding box center [80, 505] width 58 height 20
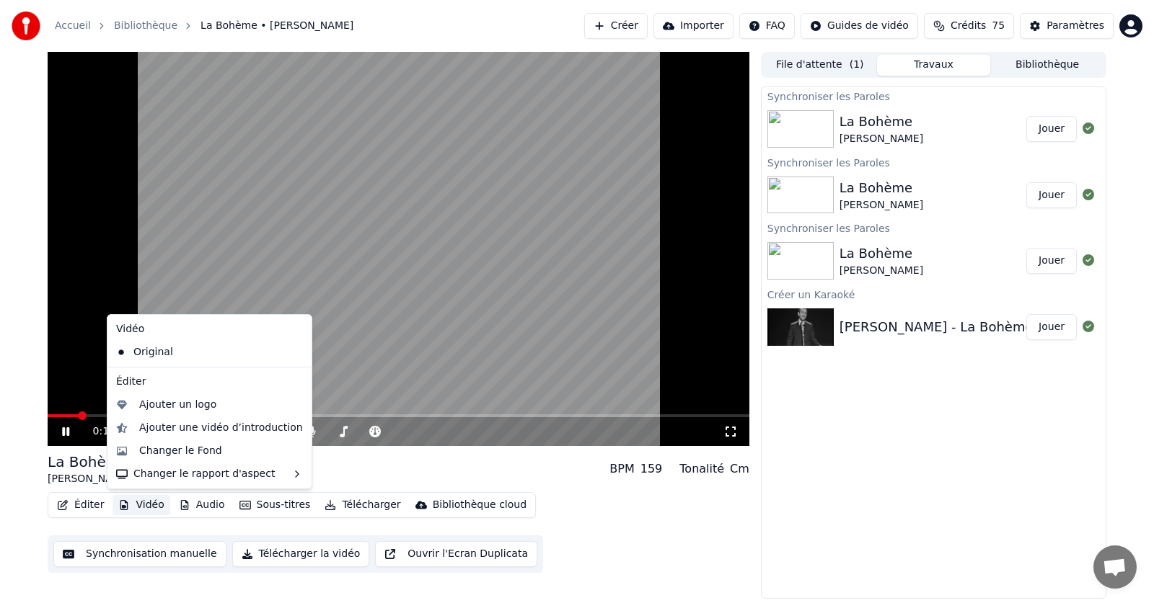
click at [63, 439] on div "0:10 / 4:04" at bounding box center [398, 432] width 690 height 14
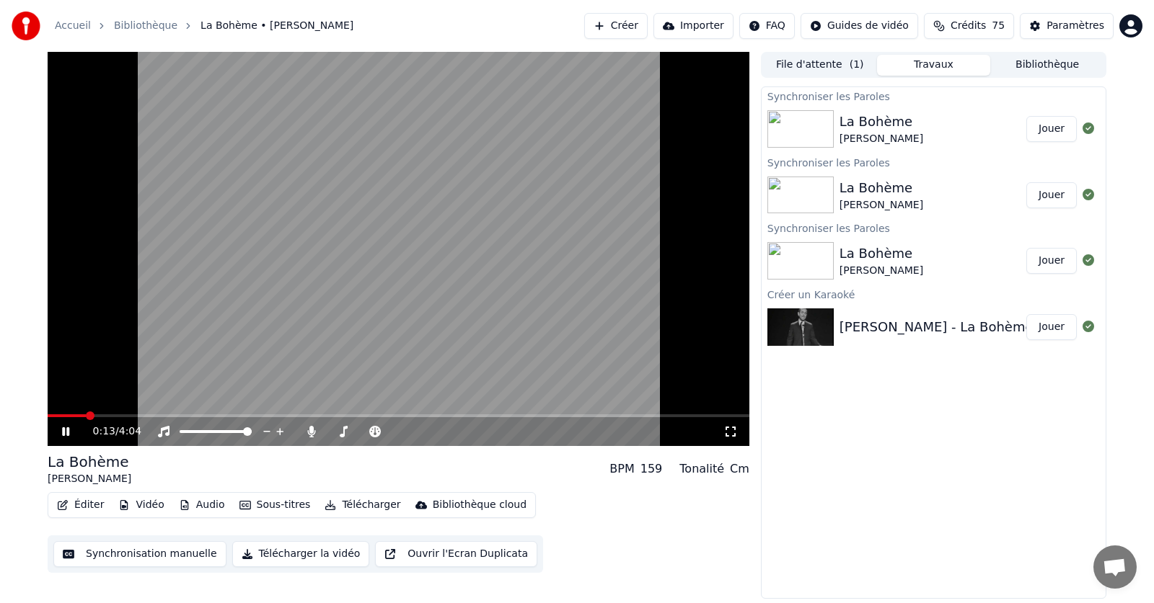
click at [61, 430] on icon at bounding box center [76, 432] width 34 height 12
click at [81, 502] on button "Éditer" at bounding box center [80, 505] width 58 height 20
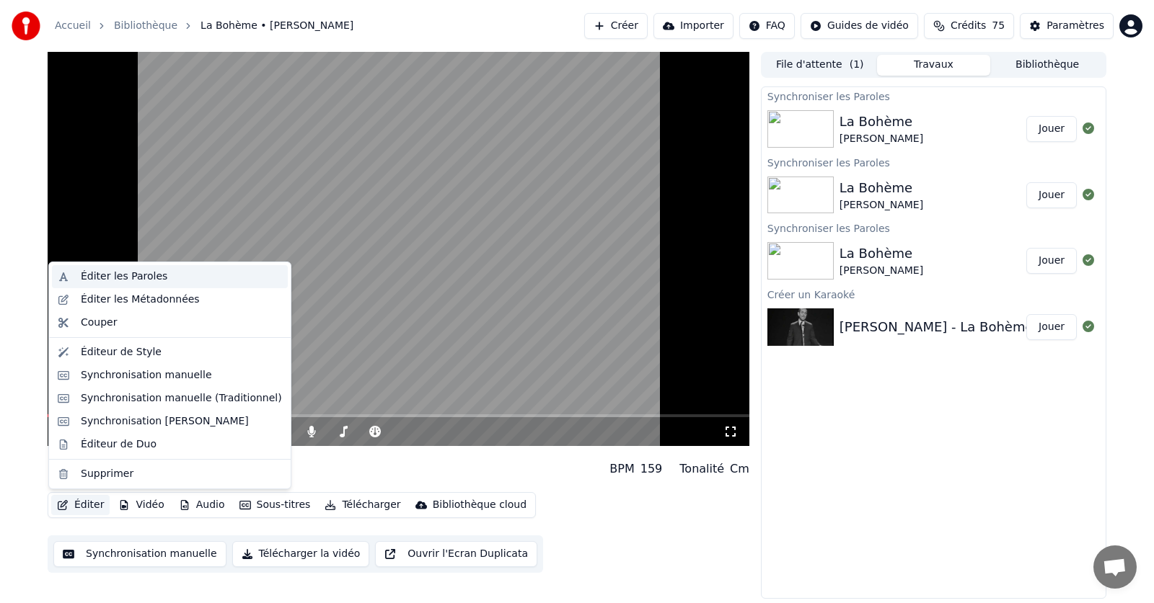
click at [122, 279] on div "Éditer les Paroles" at bounding box center [124, 277] width 87 height 14
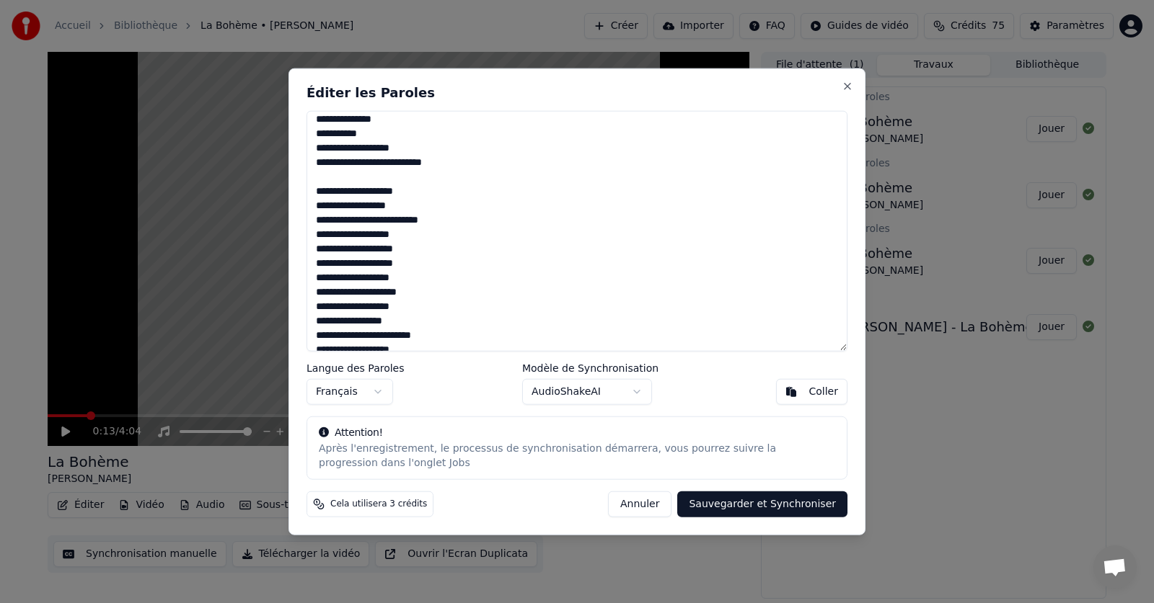
scroll to position [505, 0]
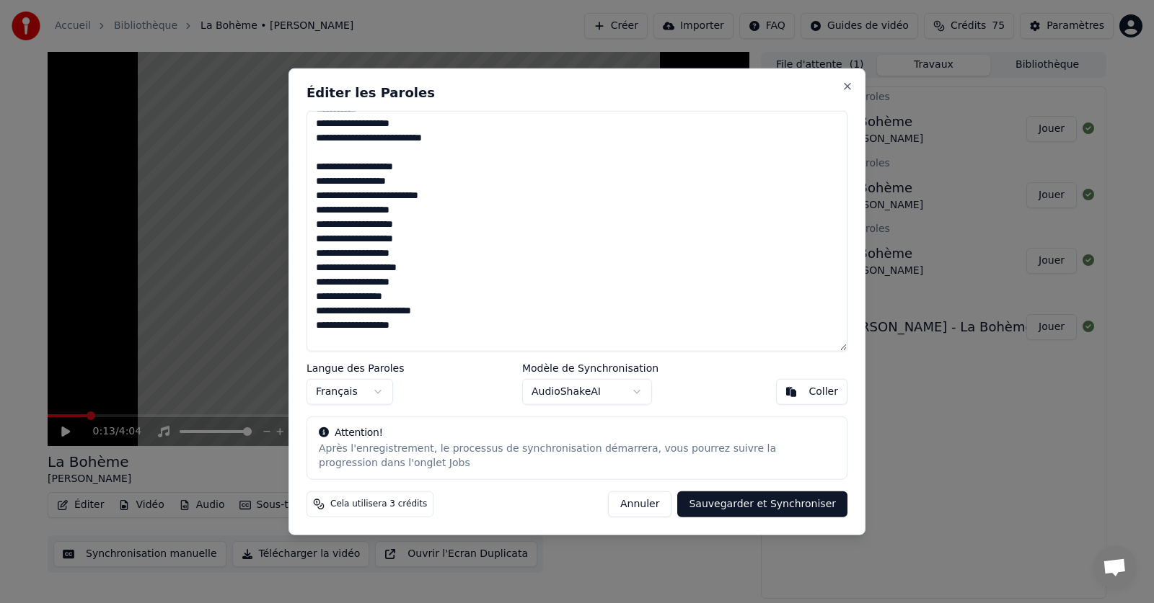
drag, startPoint x: 353, startPoint y: 168, endPoint x: 313, endPoint y: 169, distance: 39.7
click at [313, 169] on textarea at bounding box center [576, 231] width 541 height 242
click at [751, 505] on button "Sauvegarder et Synchroniser" at bounding box center [762, 505] width 170 height 26
type textarea "**********"
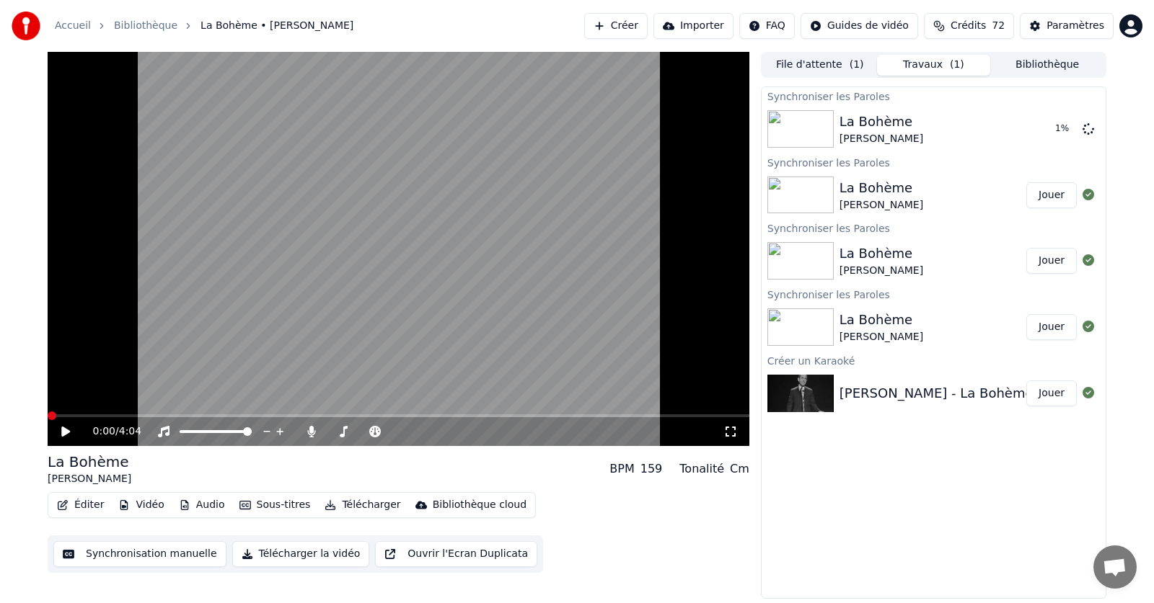
click at [48, 420] on span at bounding box center [52, 416] width 9 height 9
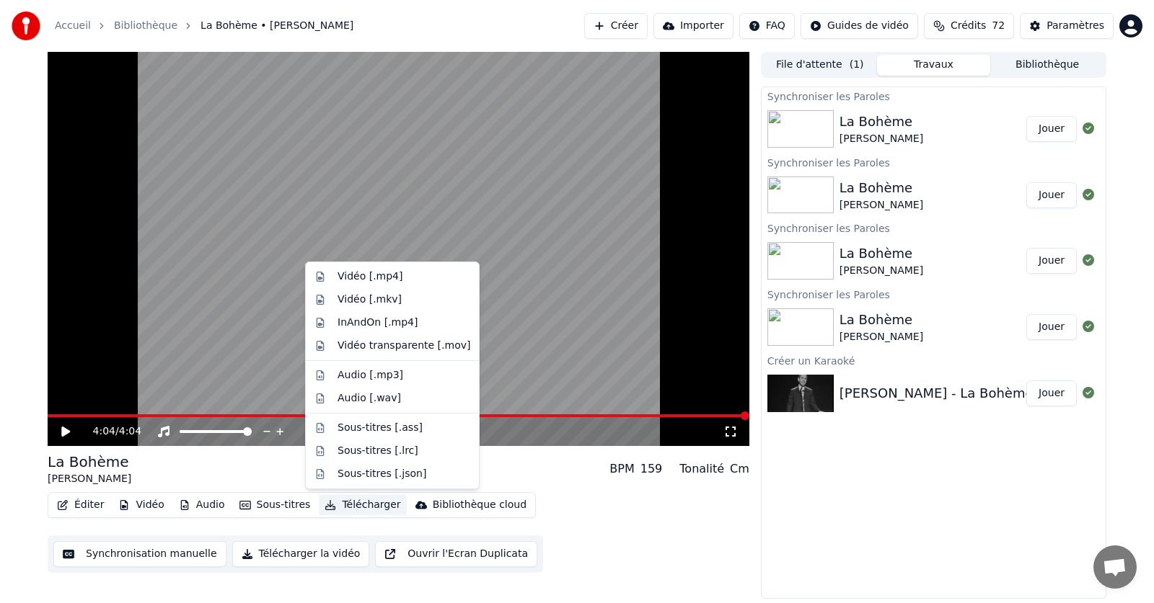
click at [355, 503] on button "Télécharger" at bounding box center [362, 505] width 87 height 20
click at [353, 278] on div "Vidéo [.mp4]" at bounding box center [369, 277] width 65 height 14
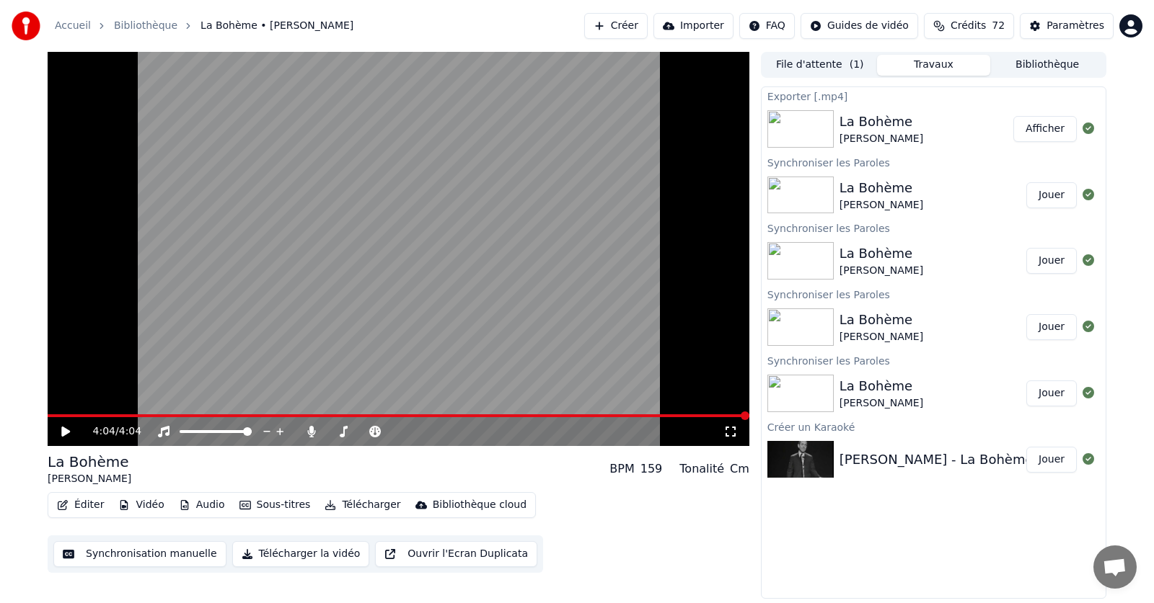
click at [1053, 130] on button "Afficher" at bounding box center [1044, 129] width 63 height 26
click at [314, 433] on icon at bounding box center [311, 432] width 14 height 12
click at [352, 504] on button "Télécharger" at bounding box center [362, 505] width 87 height 20
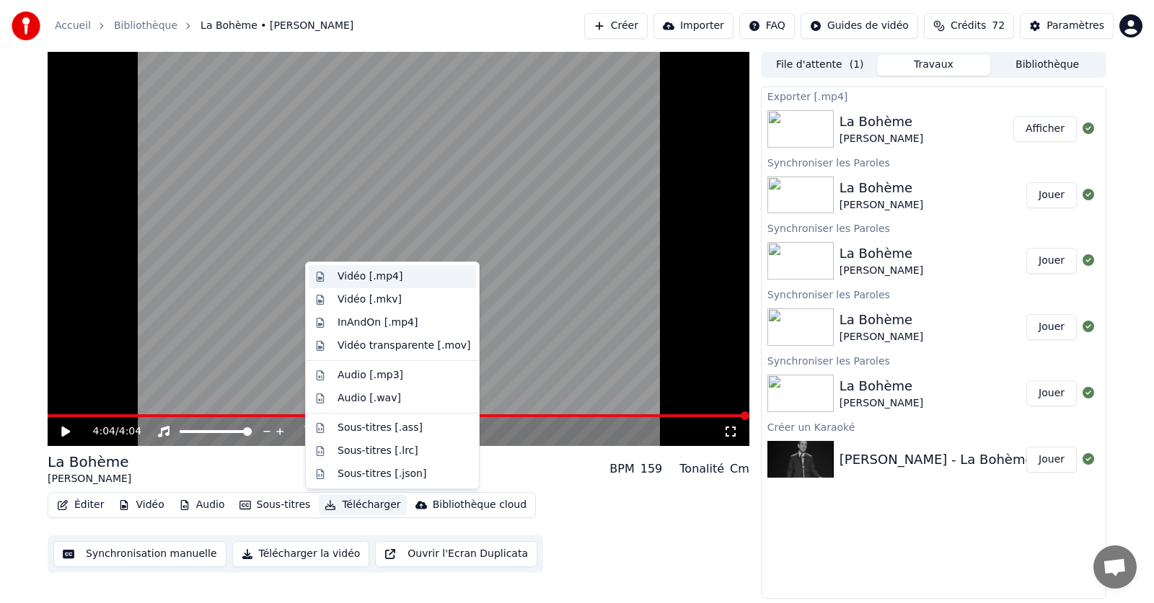
click at [353, 278] on div "Vidéo [.mp4]" at bounding box center [369, 277] width 65 height 14
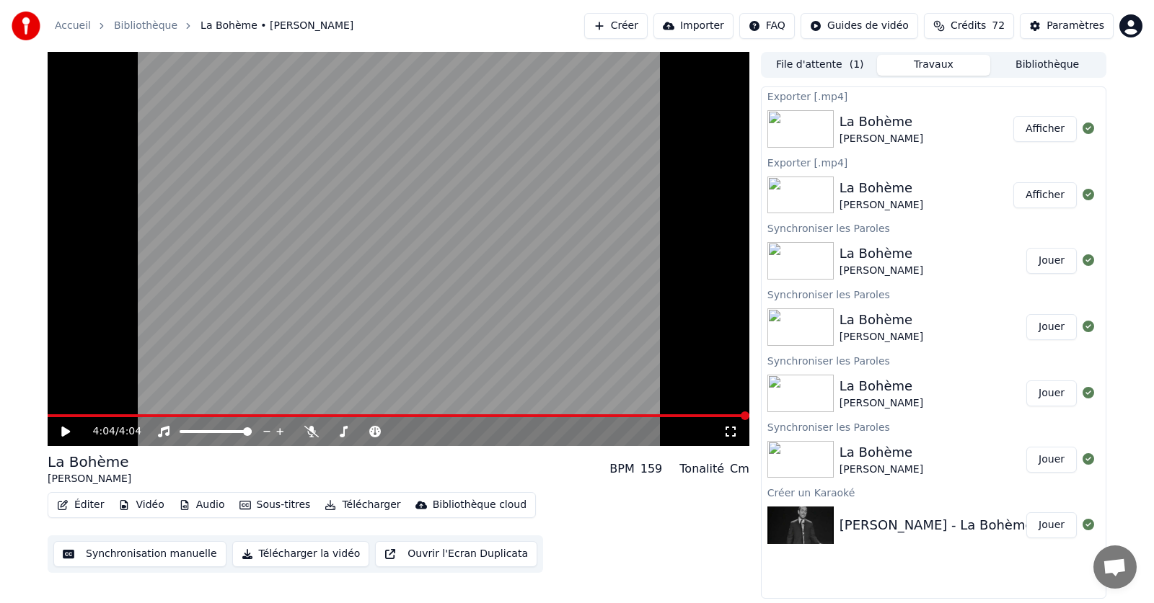
click at [1043, 133] on button "Afficher" at bounding box center [1044, 129] width 63 height 26
